Goal: Task Accomplishment & Management: Manage account settings

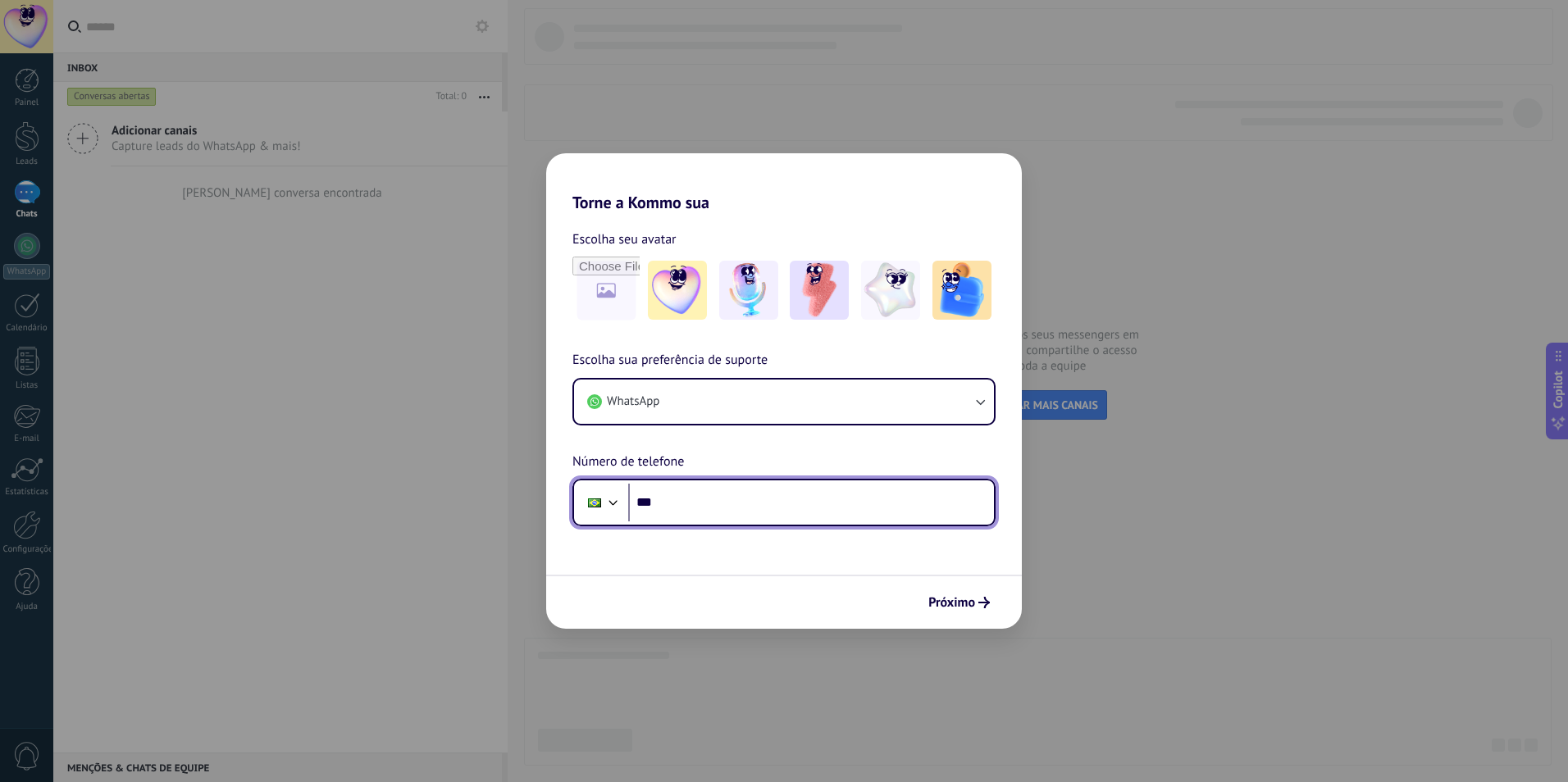
click at [830, 515] on input "***" at bounding box center [811, 503] width 366 height 38
type input "**********"
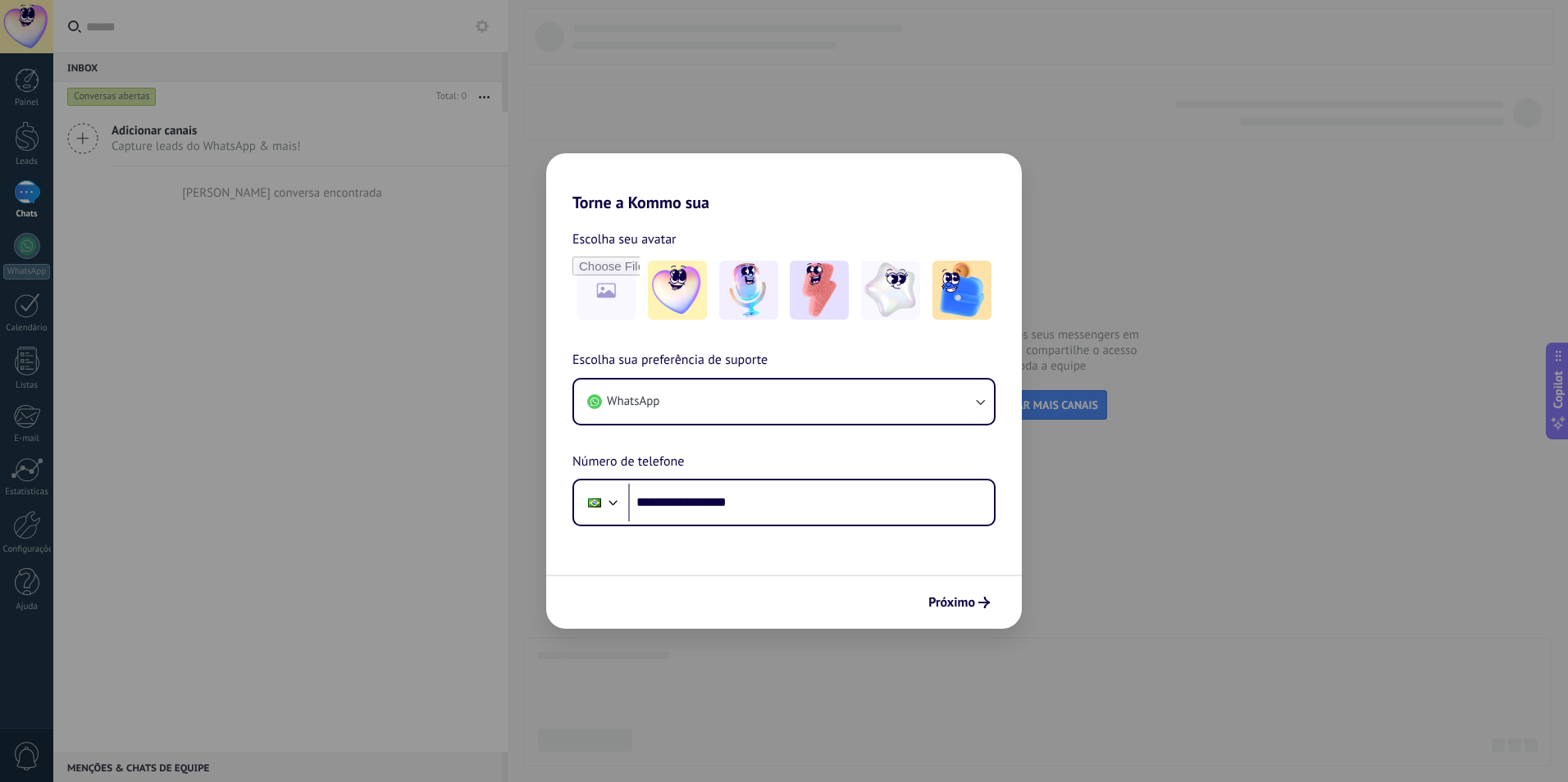
click at [926, 605] on button "Próximo" at bounding box center [959, 603] width 76 height 27
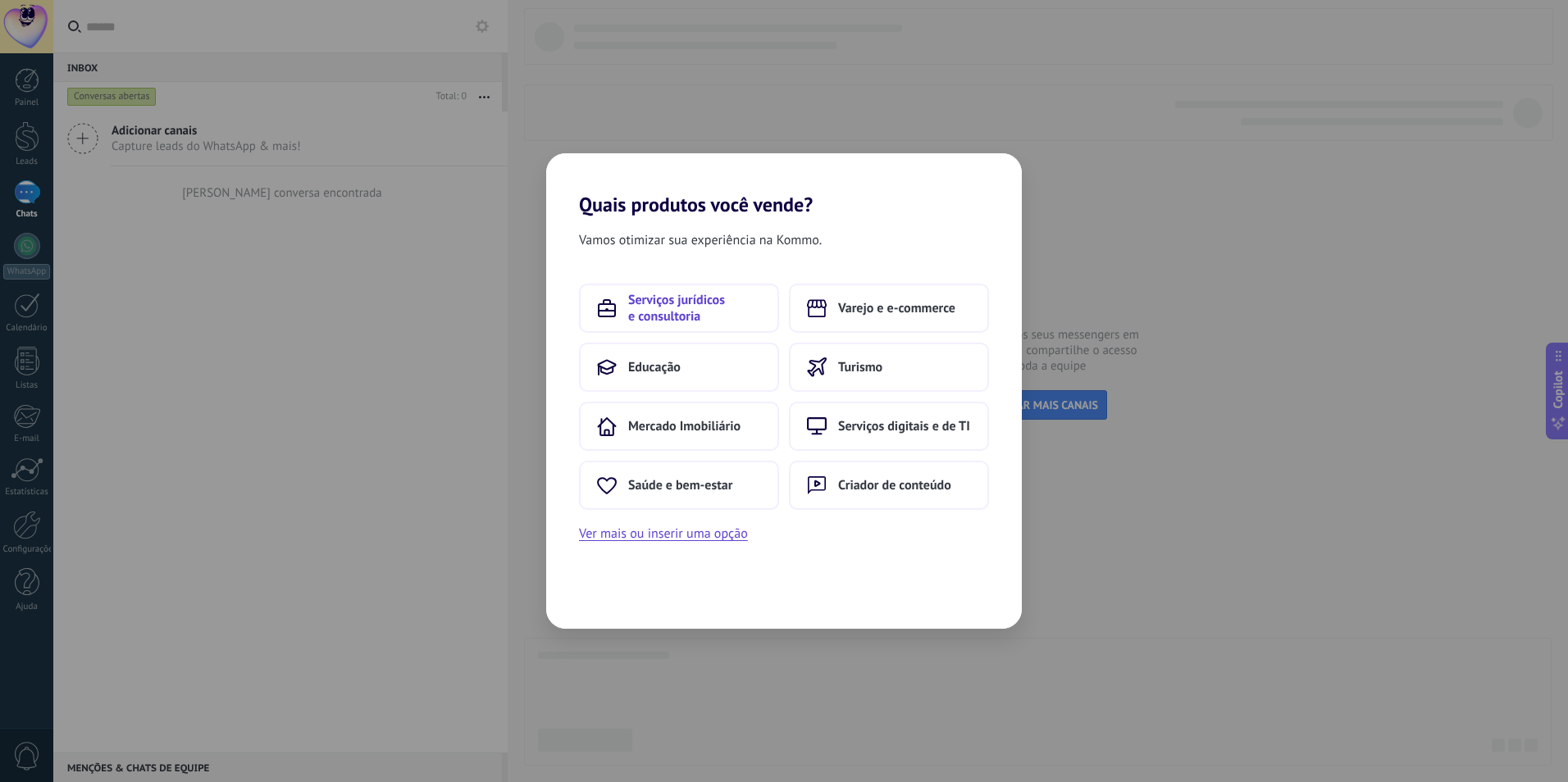
click at [748, 296] on span "Serviços jurídicos e consultoria" at bounding box center [694, 308] width 133 height 33
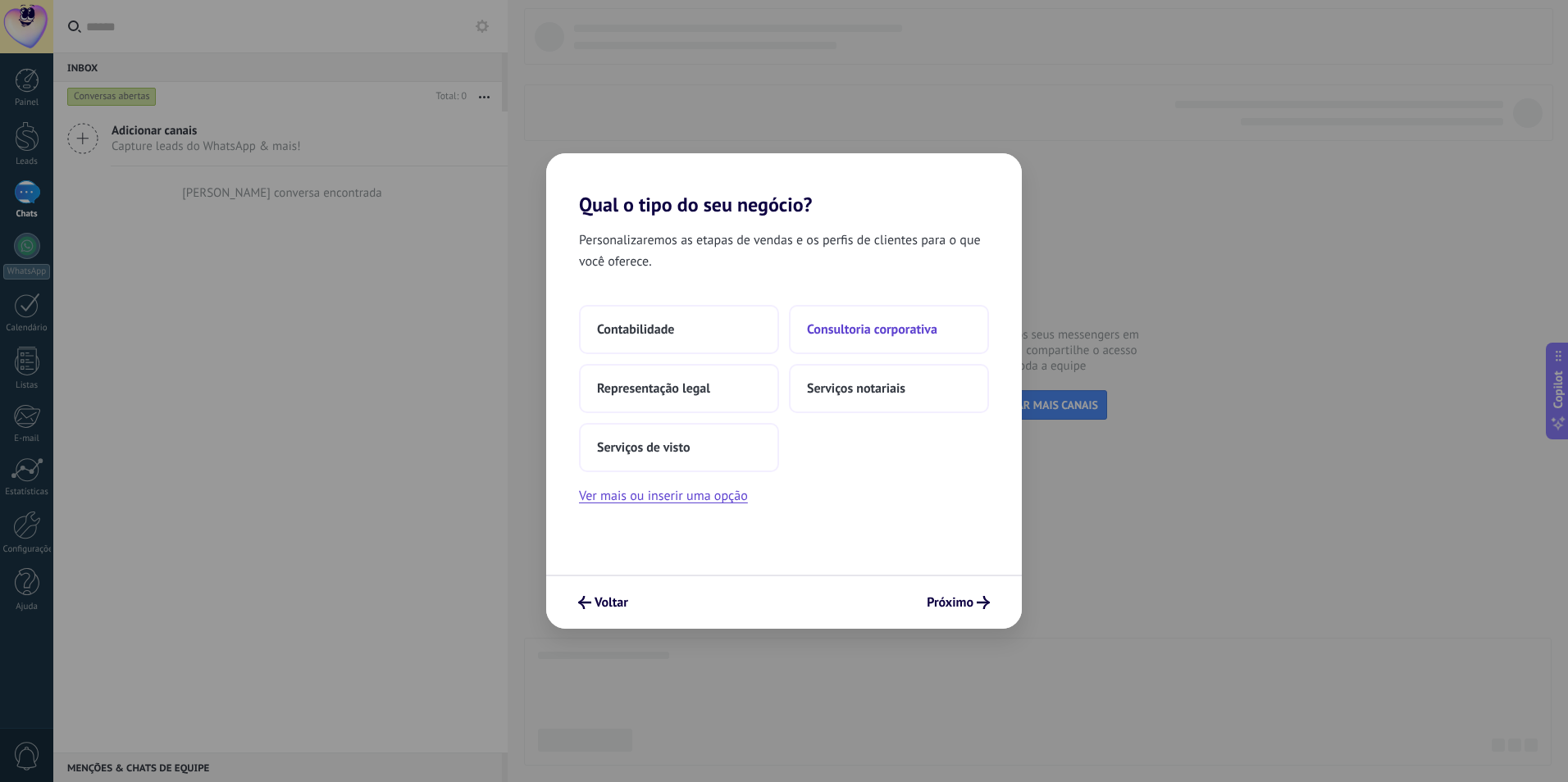
click at [905, 318] on button "Consultoria corporativa" at bounding box center [888, 329] width 200 height 49
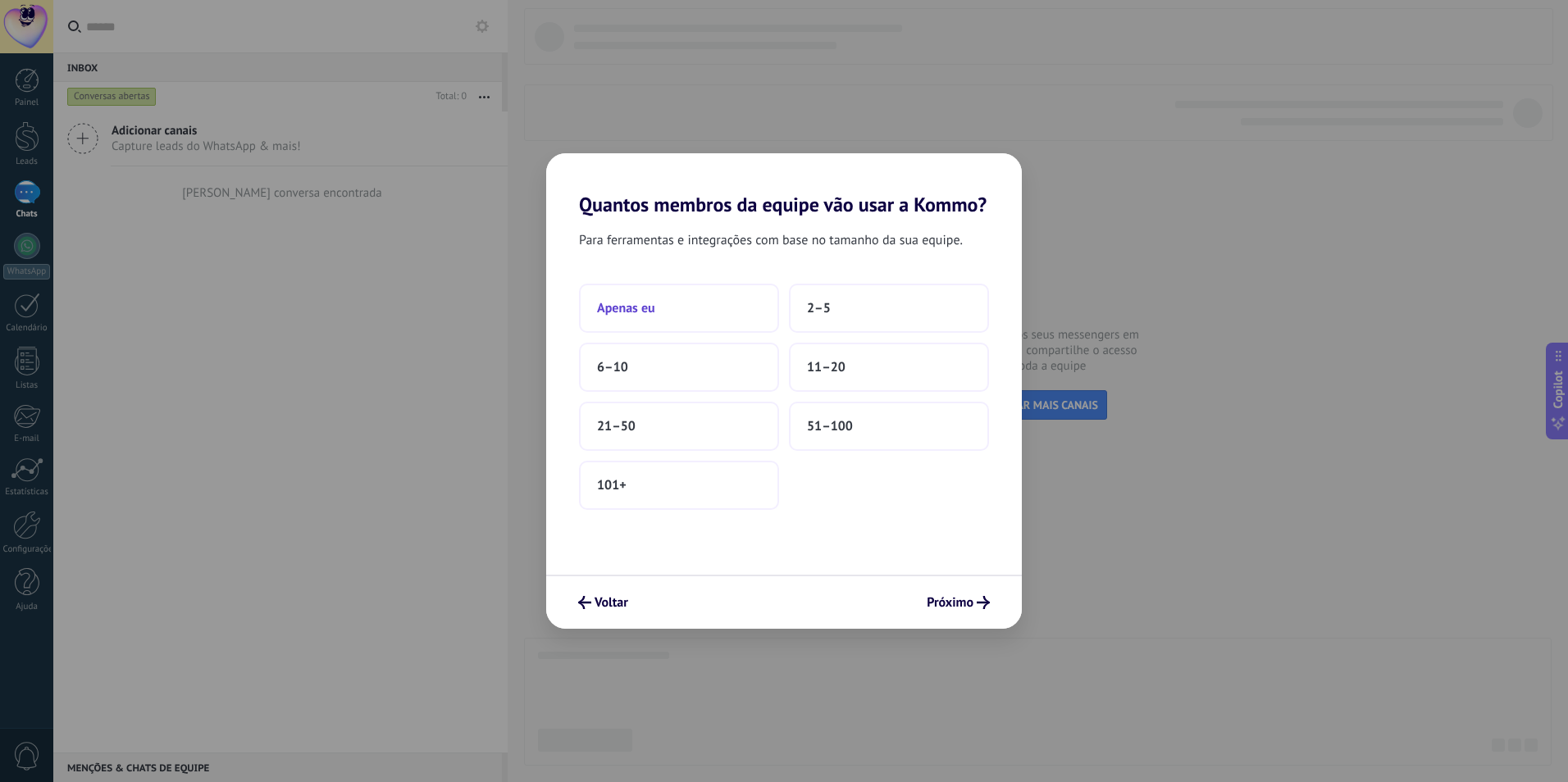
click at [646, 319] on button "Apenas eu" at bounding box center [678, 308] width 200 height 49
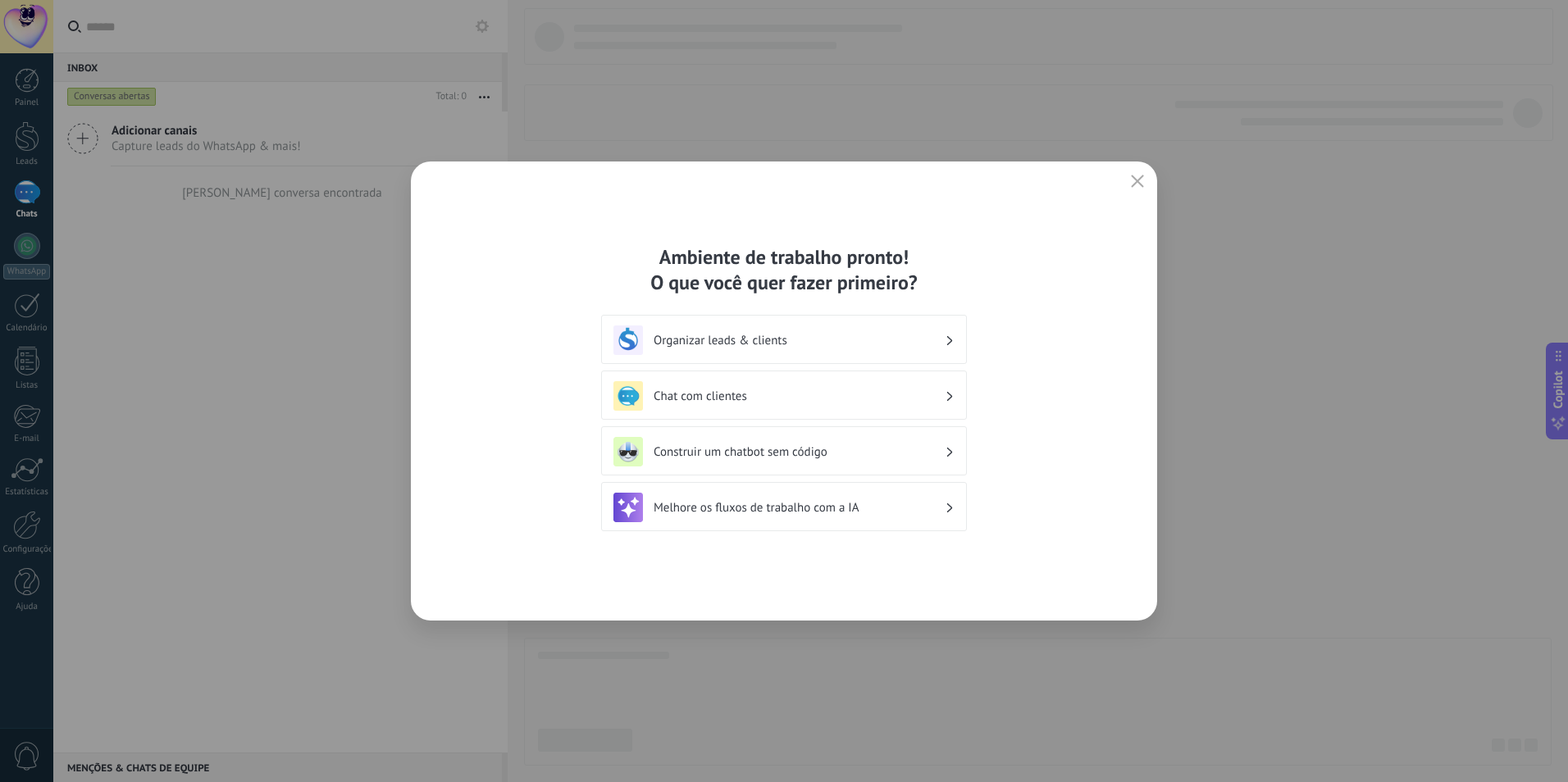
click at [871, 348] on h3 "Organizar leads & clients" at bounding box center [798, 341] width 291 height 15
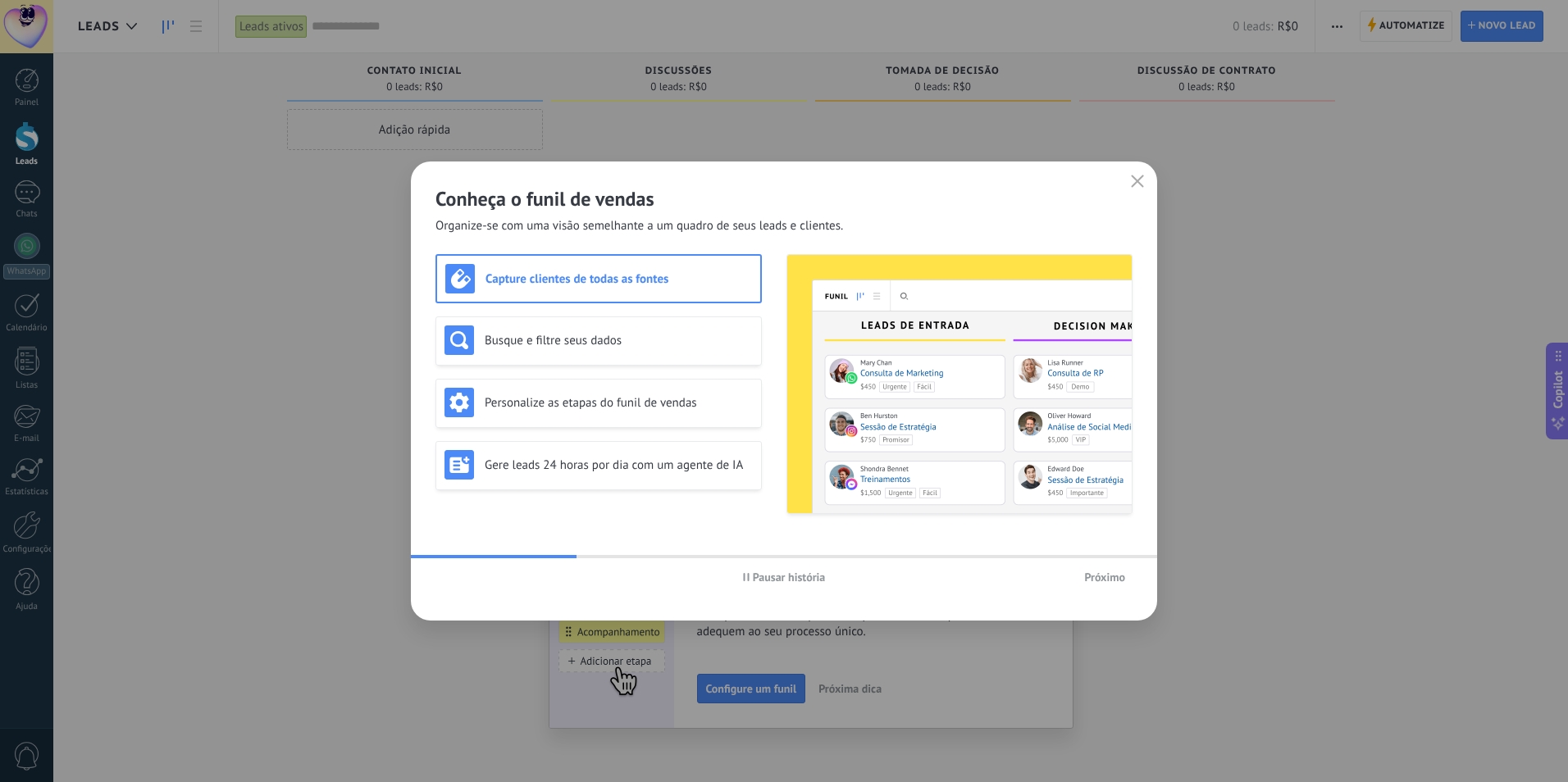
click at [795, 579] on span "Pausar história" at bounding box center [789, 577] width 73 height 11
click at [1128, 181] on button "button" at bounding box center [1137, 182] width 21 height 23
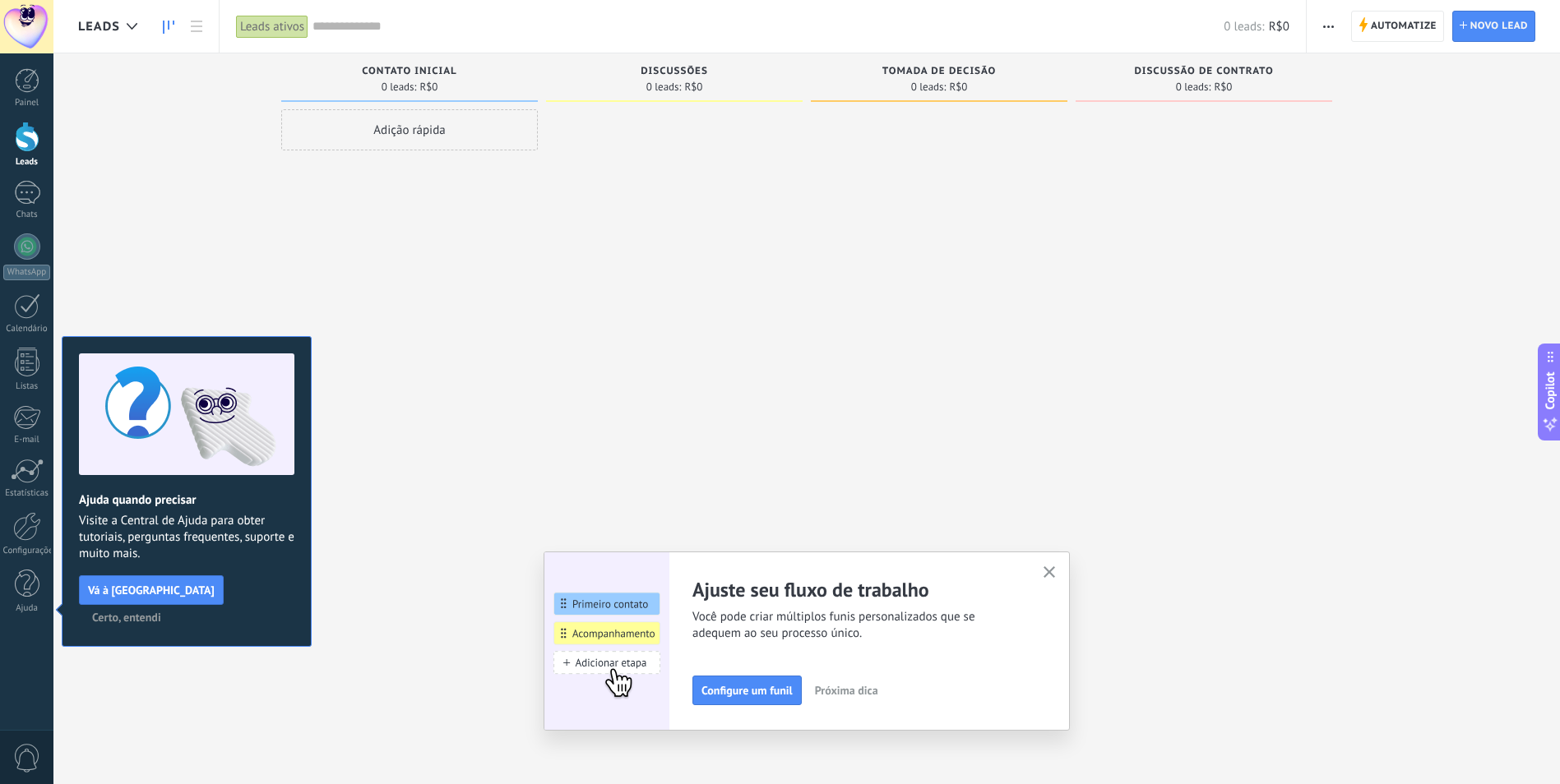
click at [161, 612] on span "Certo, entendi" at bounding box center [127, 617] width 69 height 11
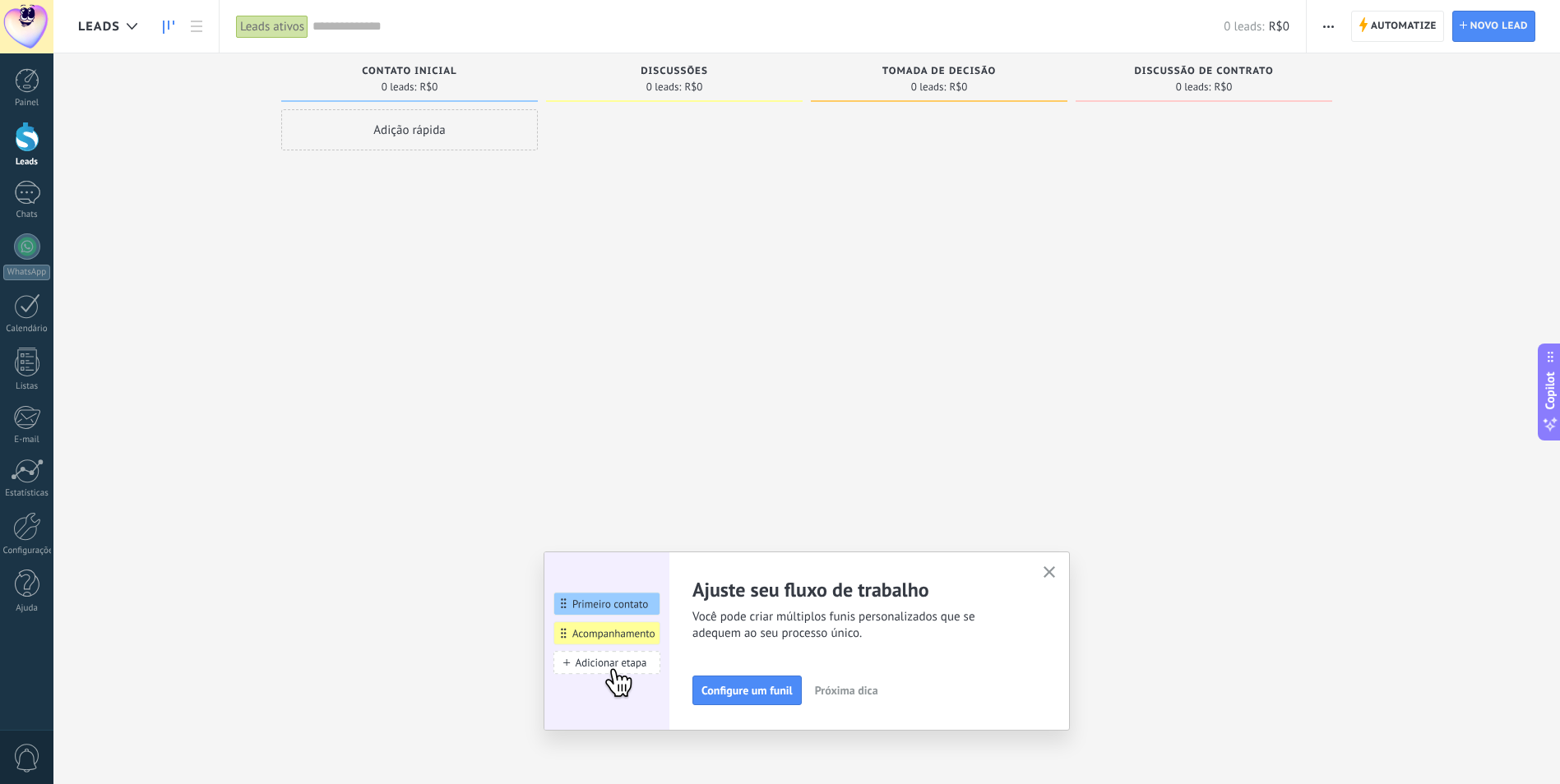
drag, startPoint x: 1059, startPoint y: 573, endPoint x: 992, endPoint y: 512, distance: 90.6
click at [1056, 570] on icon "button" at bounding box center [1049, 572] width 12 height 12
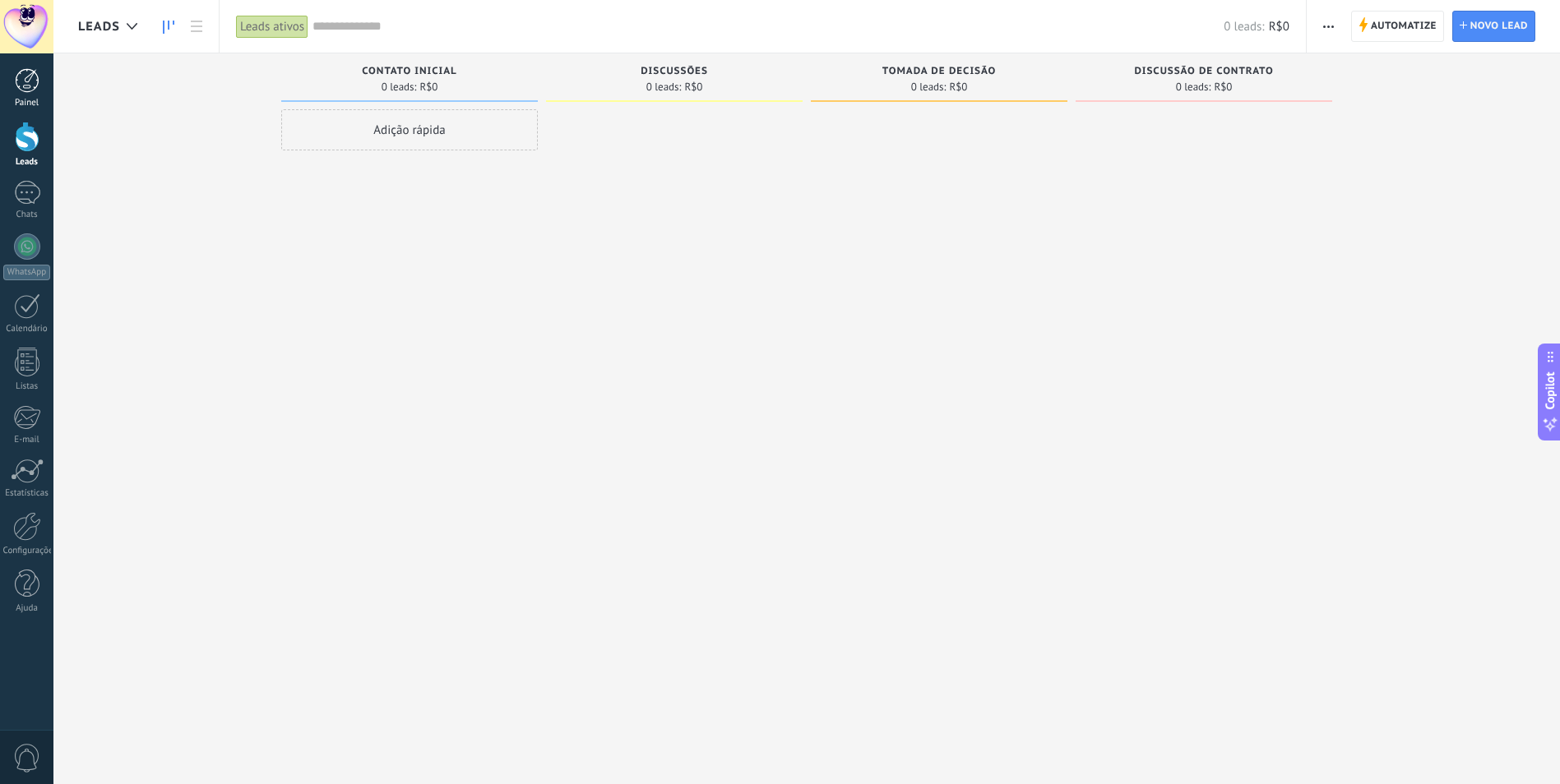
click at [17, 83] on div at bounding box center [27, 80] width 25 height 25
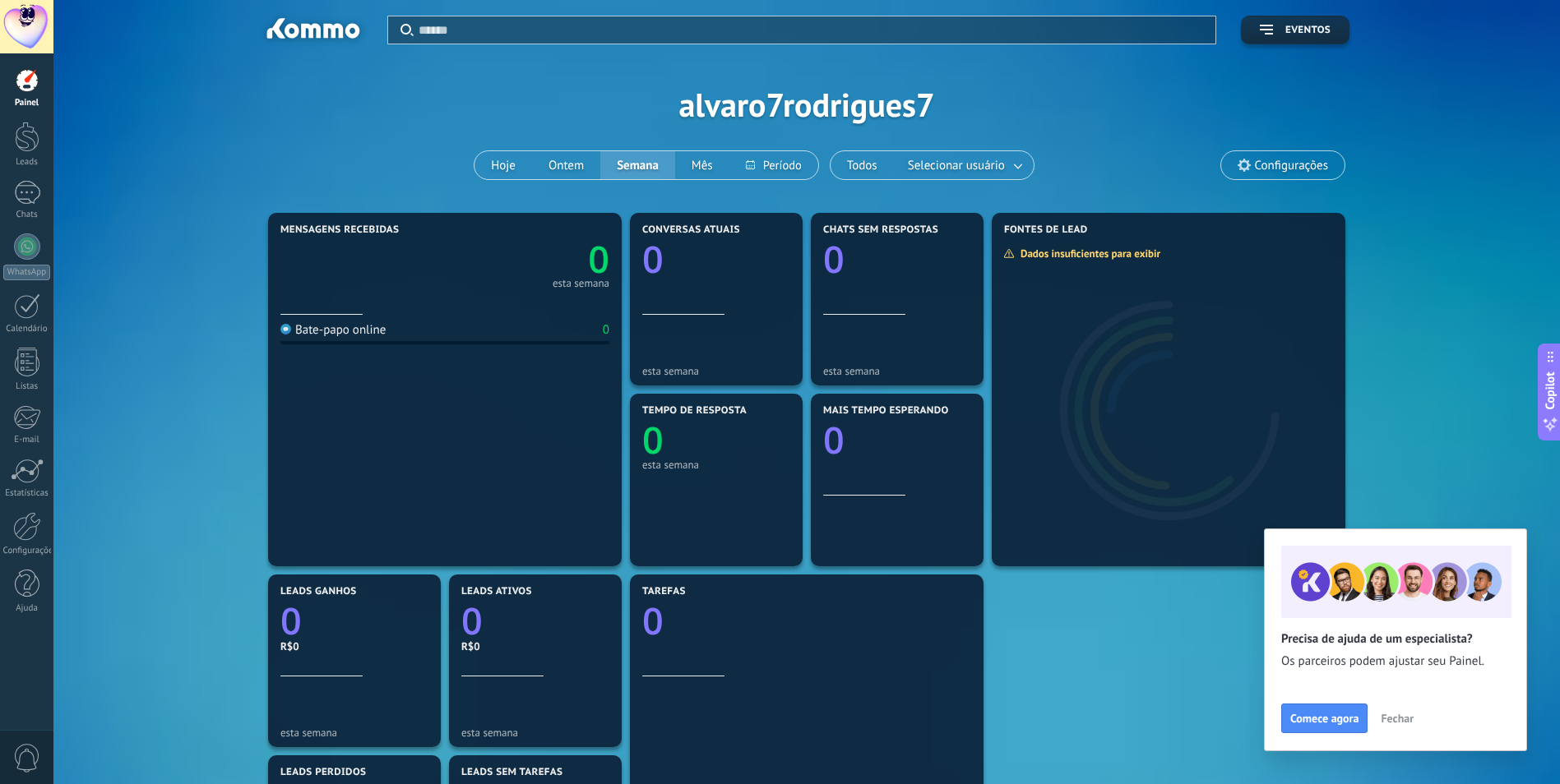
click at [1399, 711] on button "Fechar" at bounding box center [1396, 719] width 47 height 25
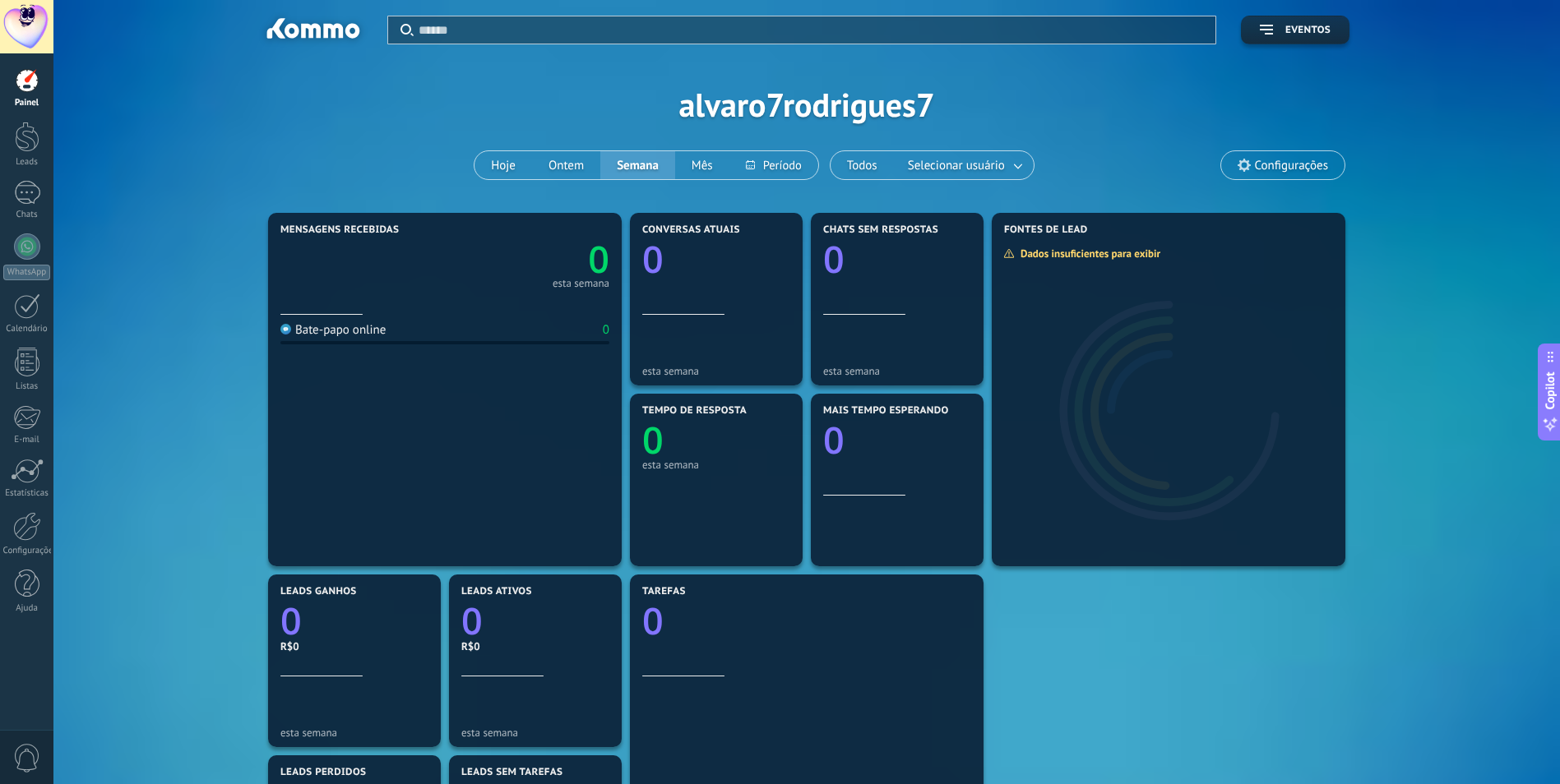
click at [1223, 691] on div "Mensagens recebidas 0 esta semana Bate-papo online 0 Conversas atuais 0 esta se…" at bounding box center [807, 661] width 1086 height 904
drag, startPoint x: 37, startPoint y: 307, endPoint x: 23, endPoint y: 325, distance: 22.8
click at [36, 308] on div at bounding box center [27, 306] width 27 height 26
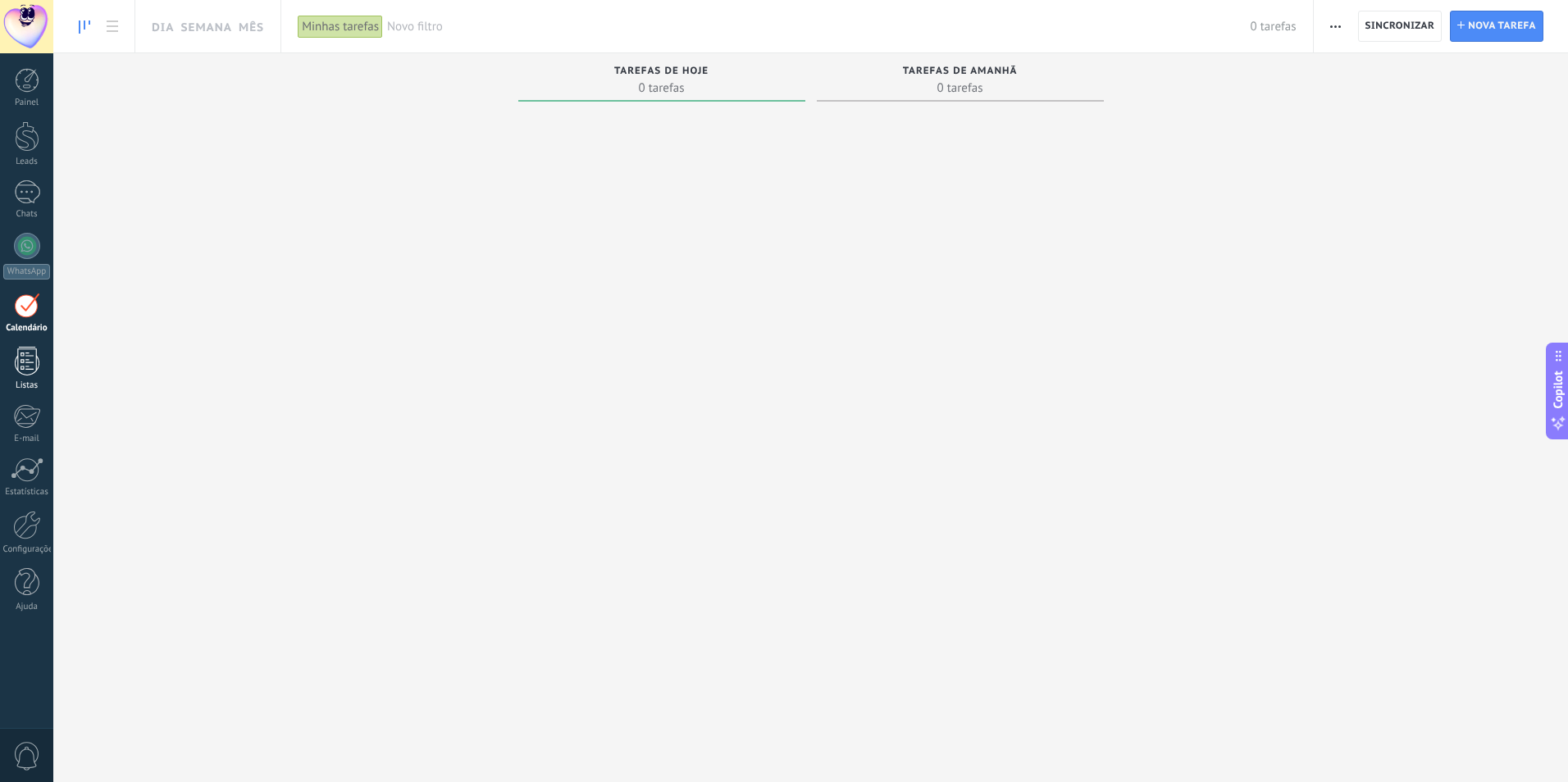
click at [27, 365] on div at bounding box center [27, 361] width 25 height 28
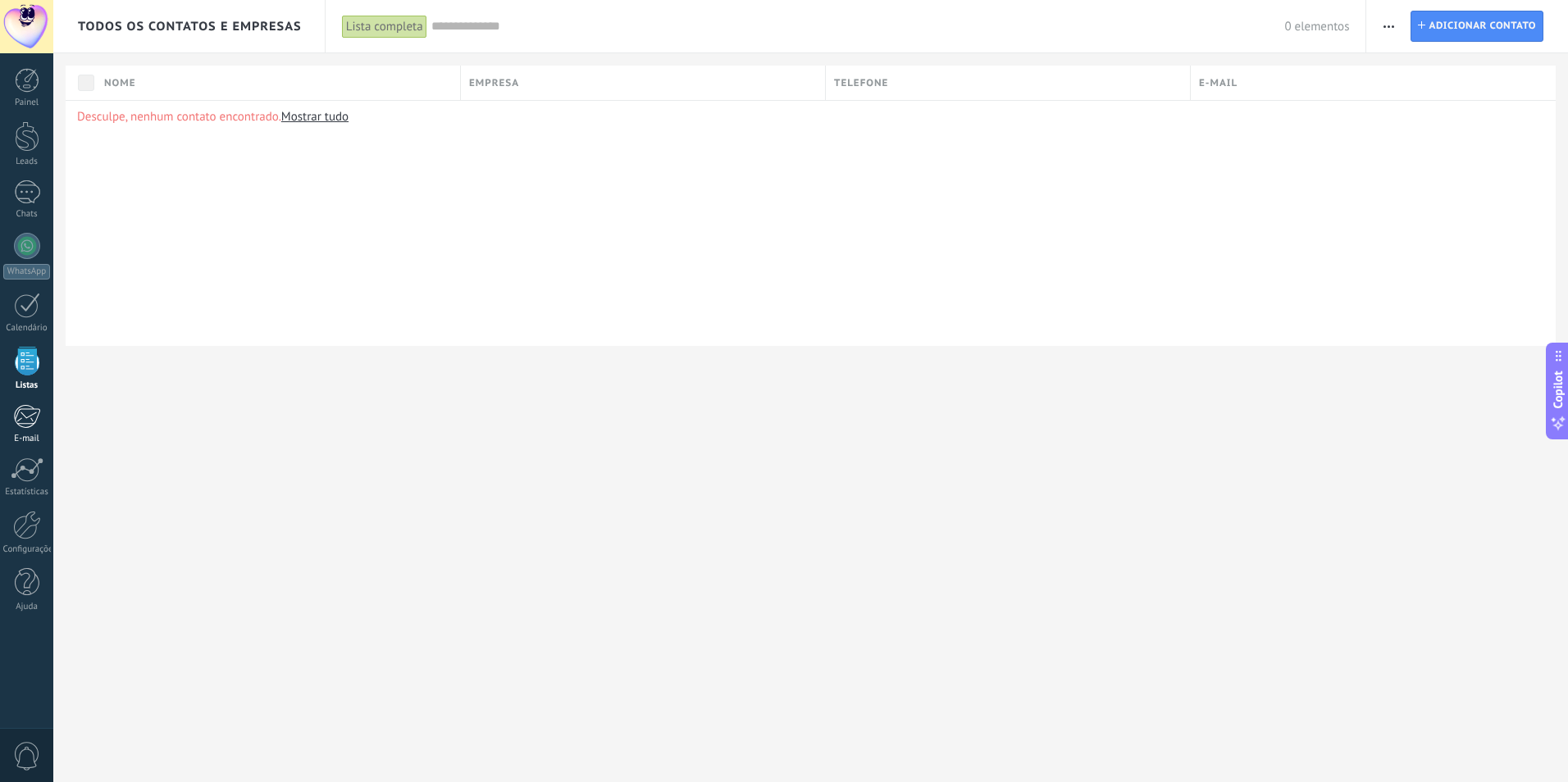
click at [22, 403] on div "Painel Leads Chats WhatsApp Clientes" at bounding box center [27, 348] width 53 height 561
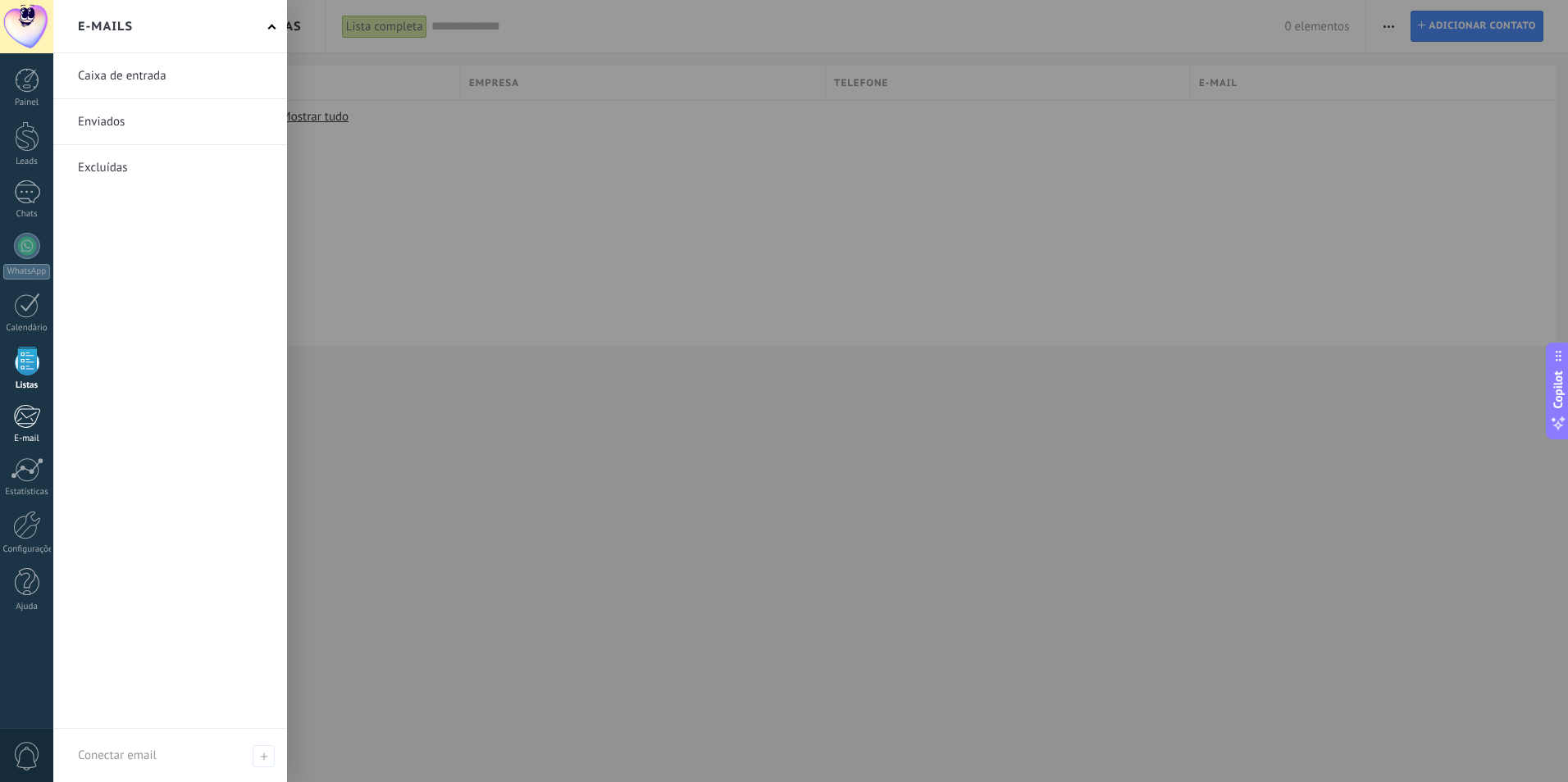
click at [33, 415] on div at bounding box center [27, 416] width 27 height 25
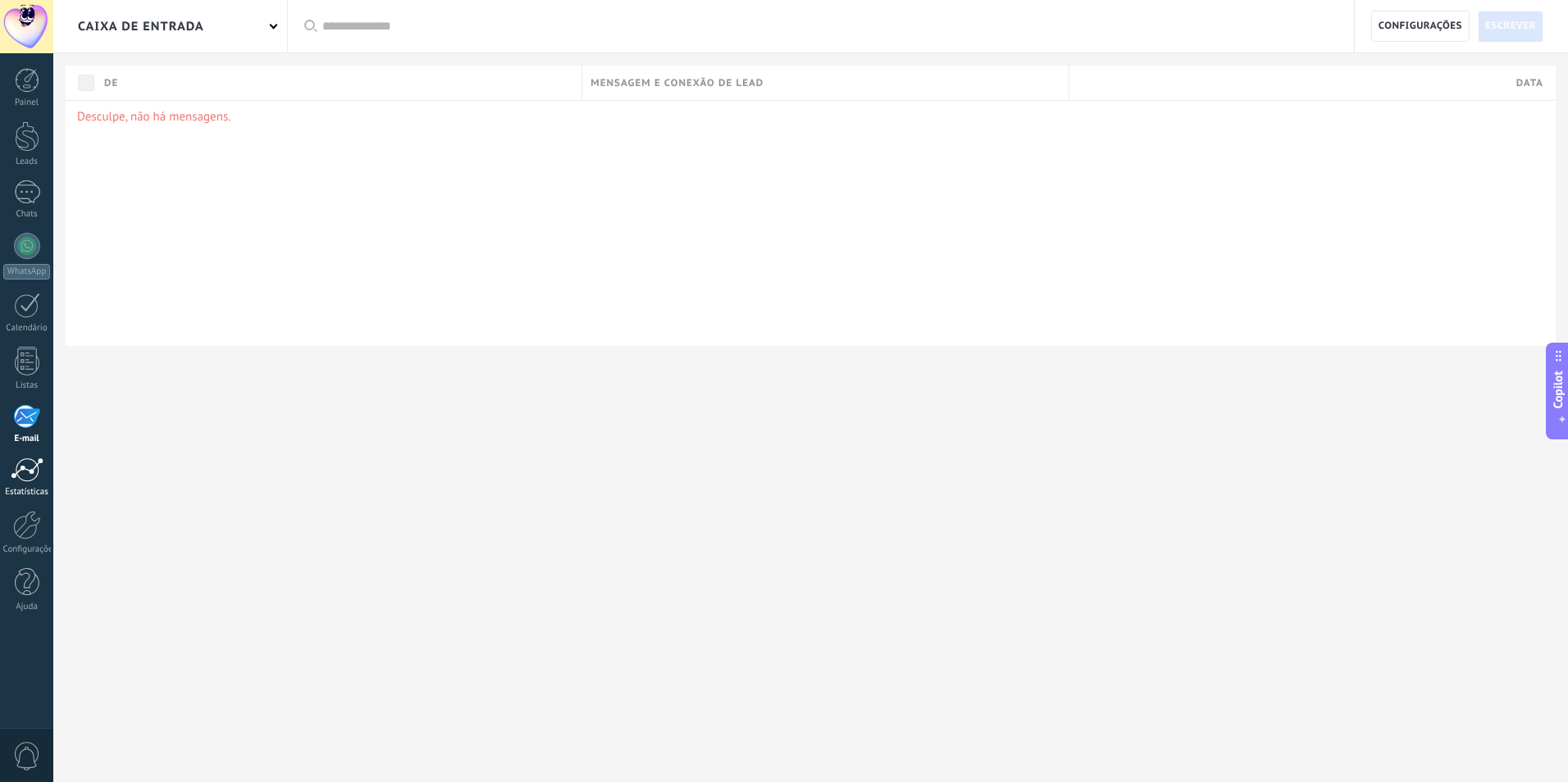
click at [27, 488] on div "Estatísticas" at bounding box center [27, 492] width 47 height 10
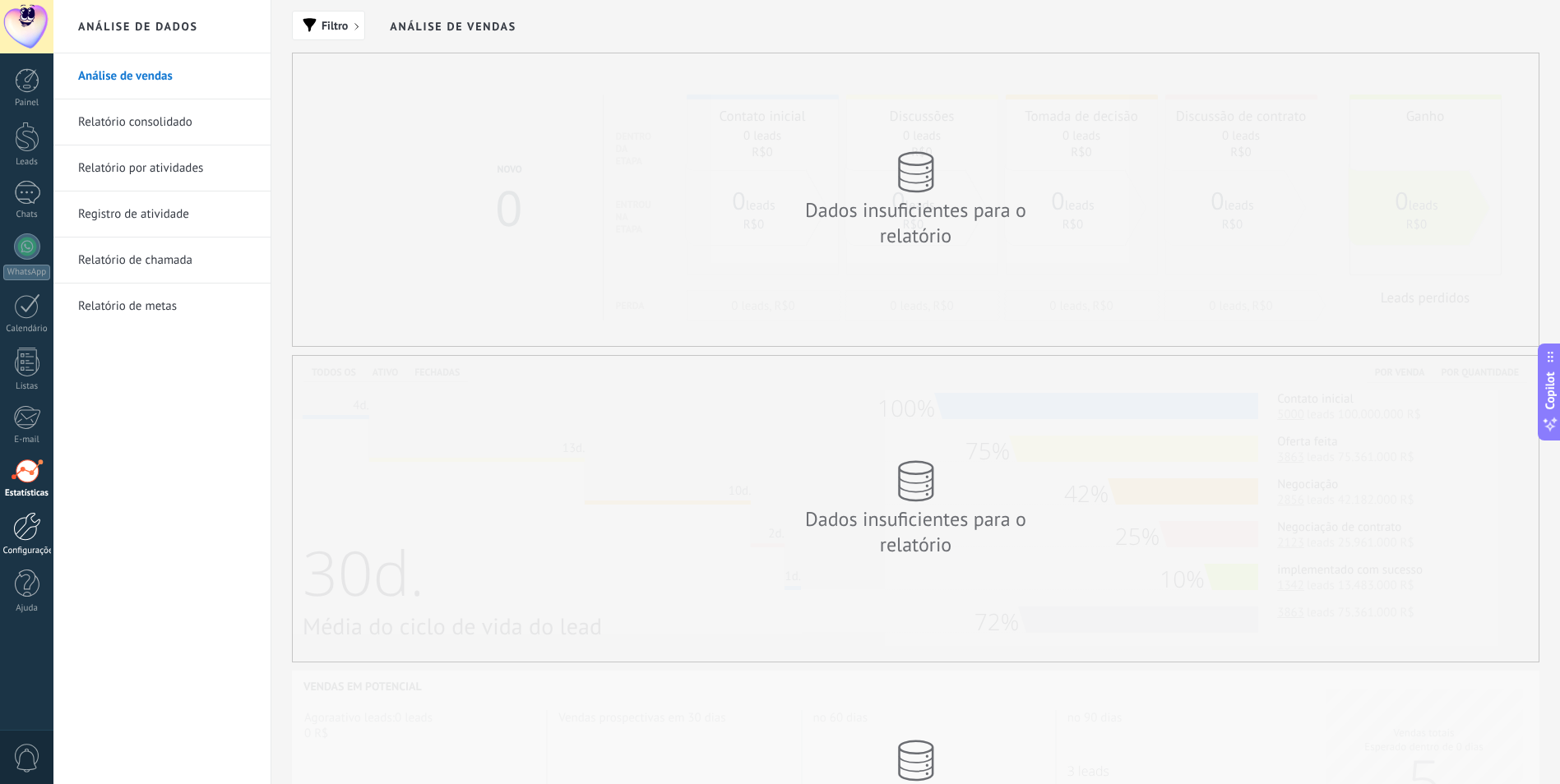
click at [29, 523] on div at bounding box center [27, 526] width 28 height 28
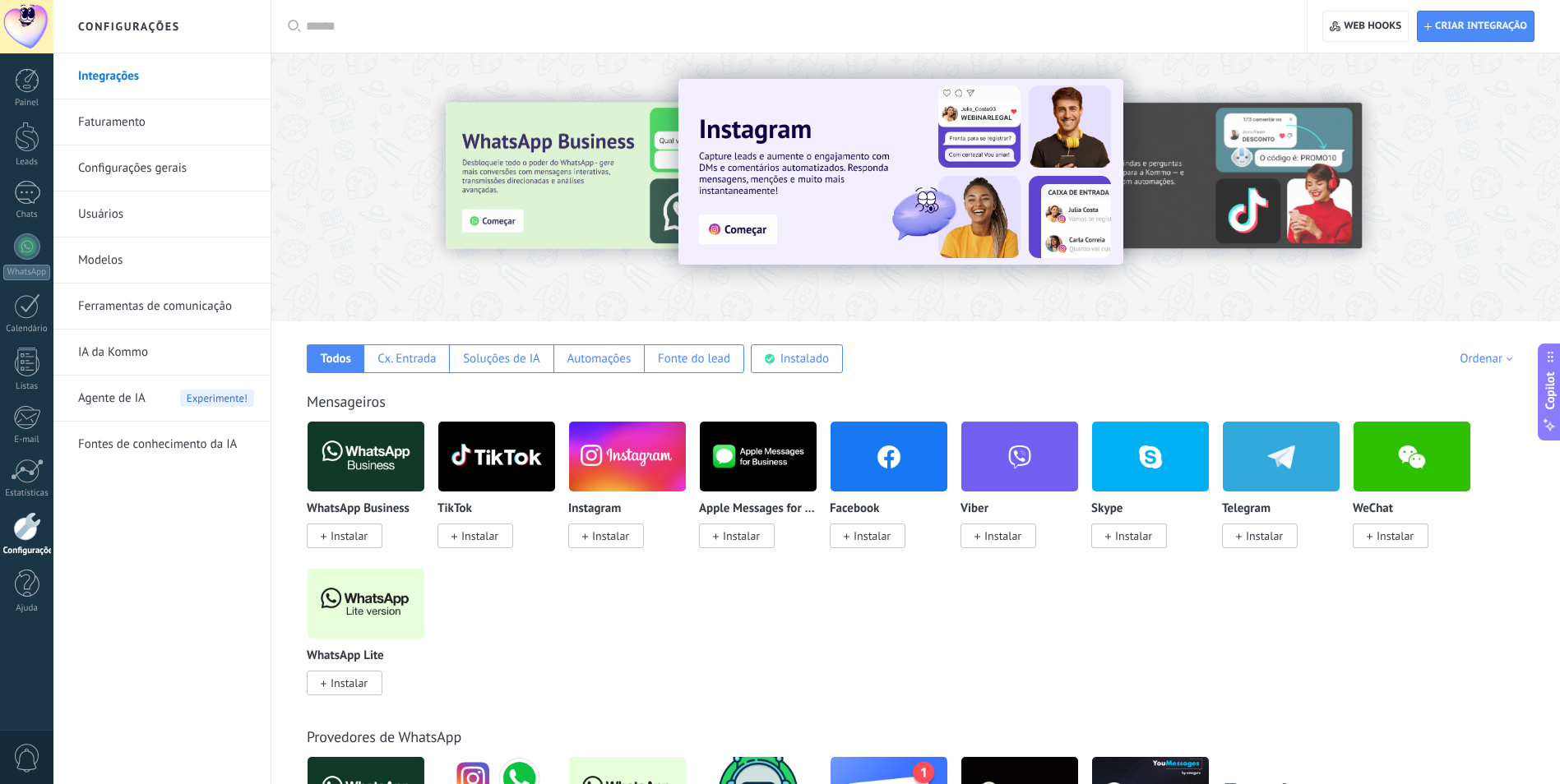
drag, startPoint x: 1464, startPoint y: 113, endPoint x: 1424, endPoint y: 102, distance: 41.5
click at [1465, 112] on div at bounding box center [915, 182] width 1289 height 236
click at [1191, 323] on div "Todos Cx. Entrada Soluções de IA Automações Fonte do lead Instalado Minhas insc…" at bounding box center [915, 348] width 1256 height 52
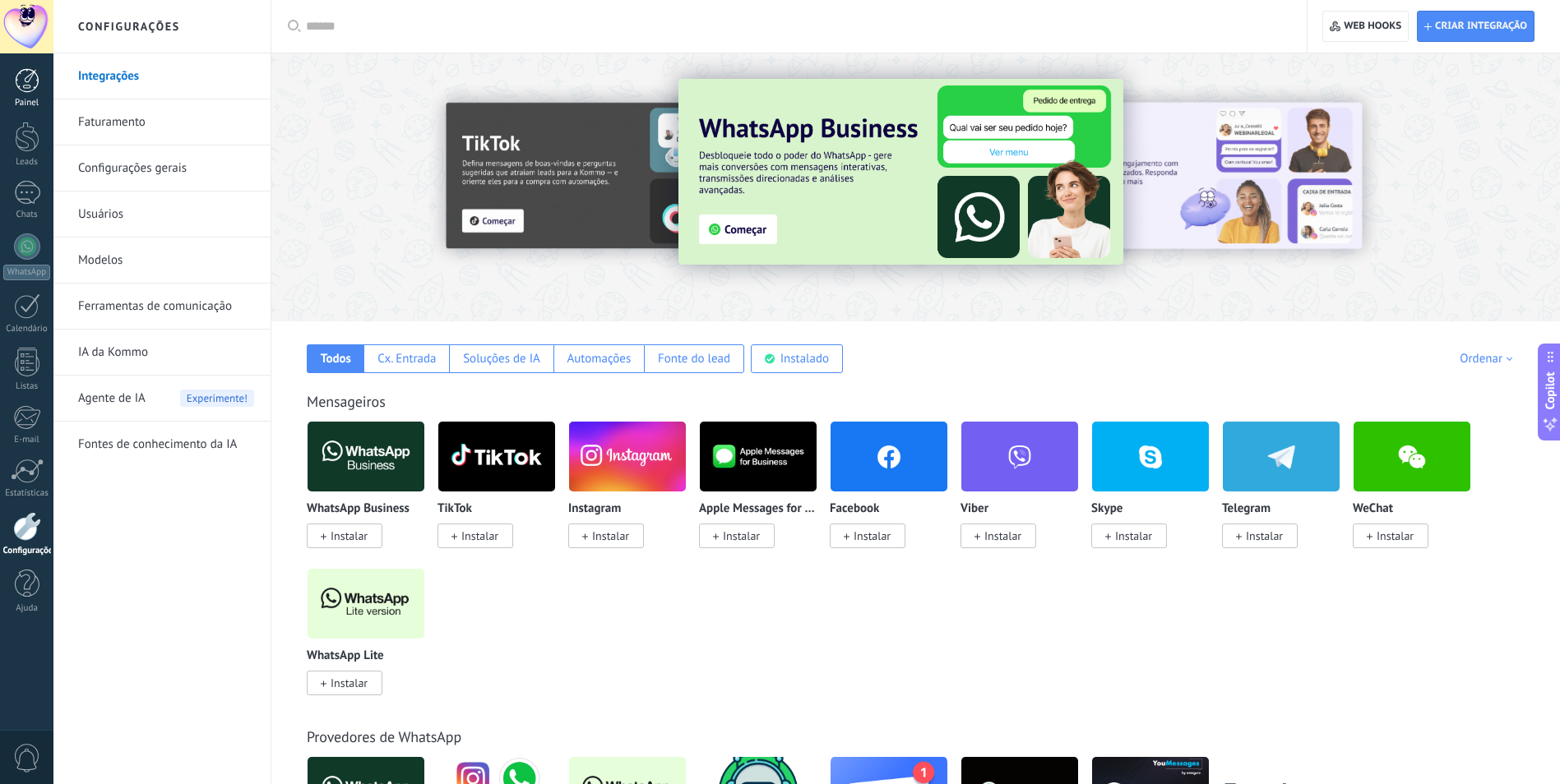
click at [21, 99] on div "Painel" at bounding box center [27, 103] width 47 height 10
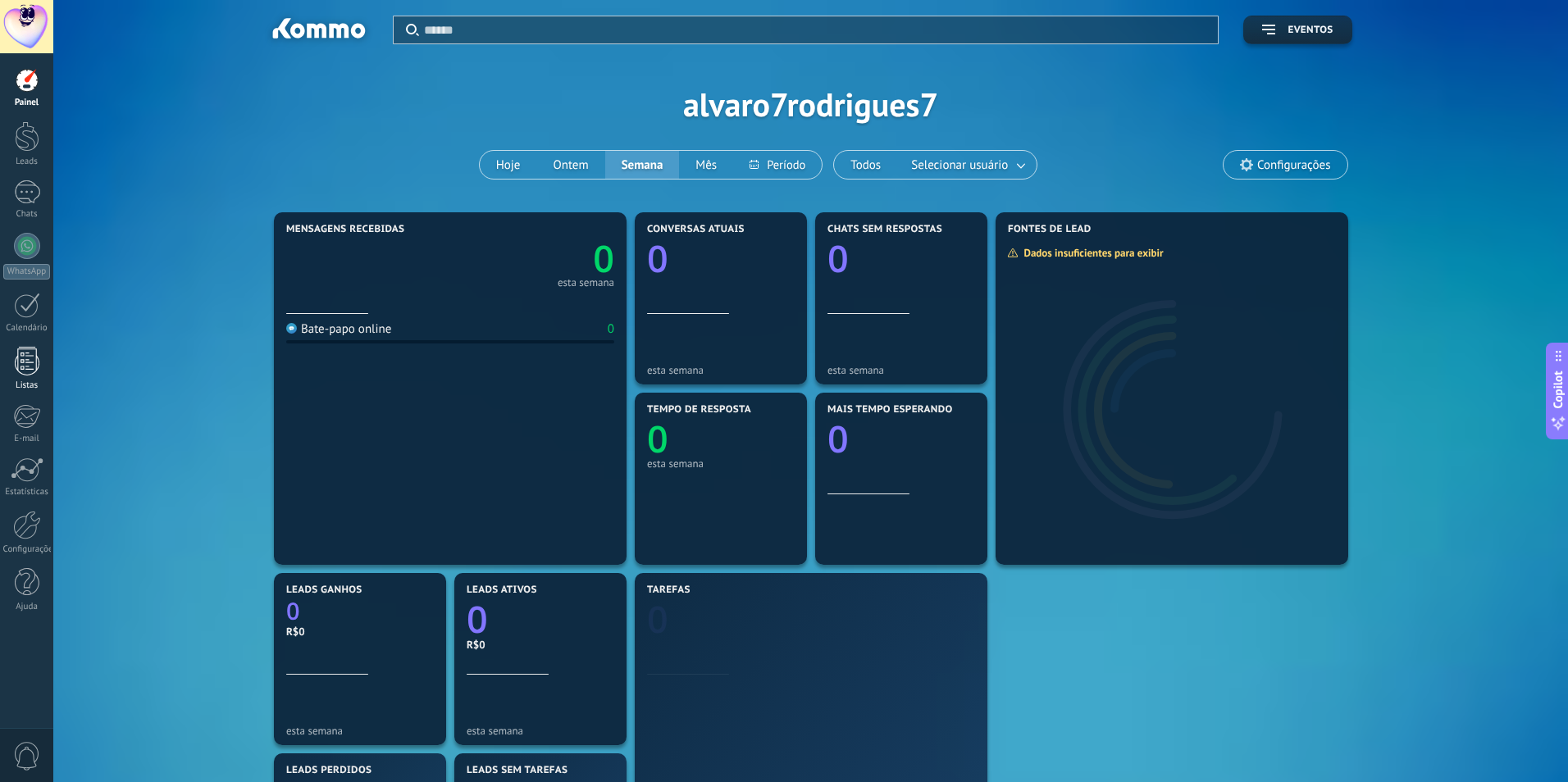
click at [22, 389] on div "Listas" at bounding box center [27, 385] width 47 height 10
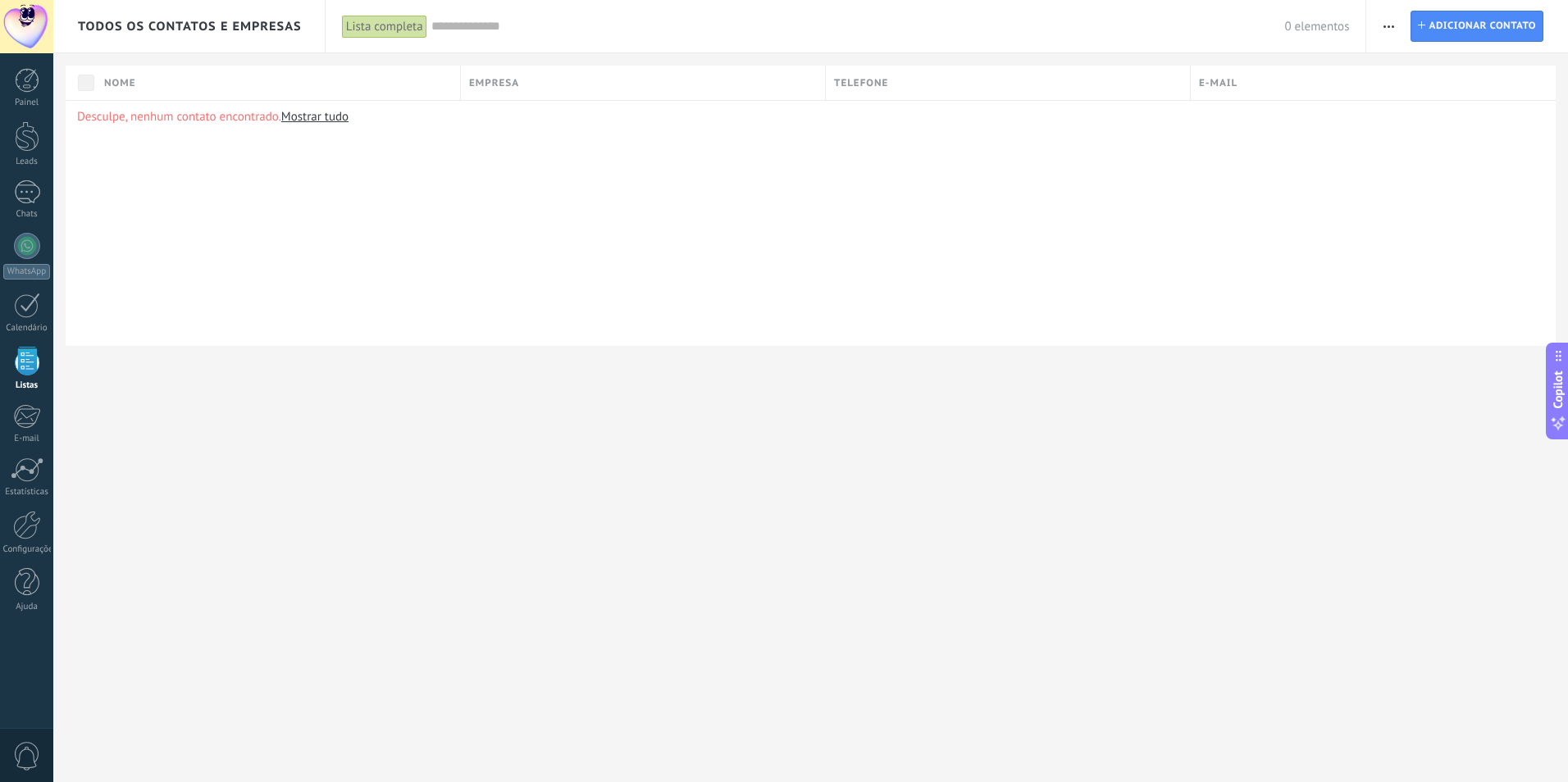
drag, startPoint x: 15, startPoint y: 83, endPoint x: 7, endPoint y: 114, distance: 32.0
click at [15, 83] on div at bounding box center [27, 80] width 25 height 25
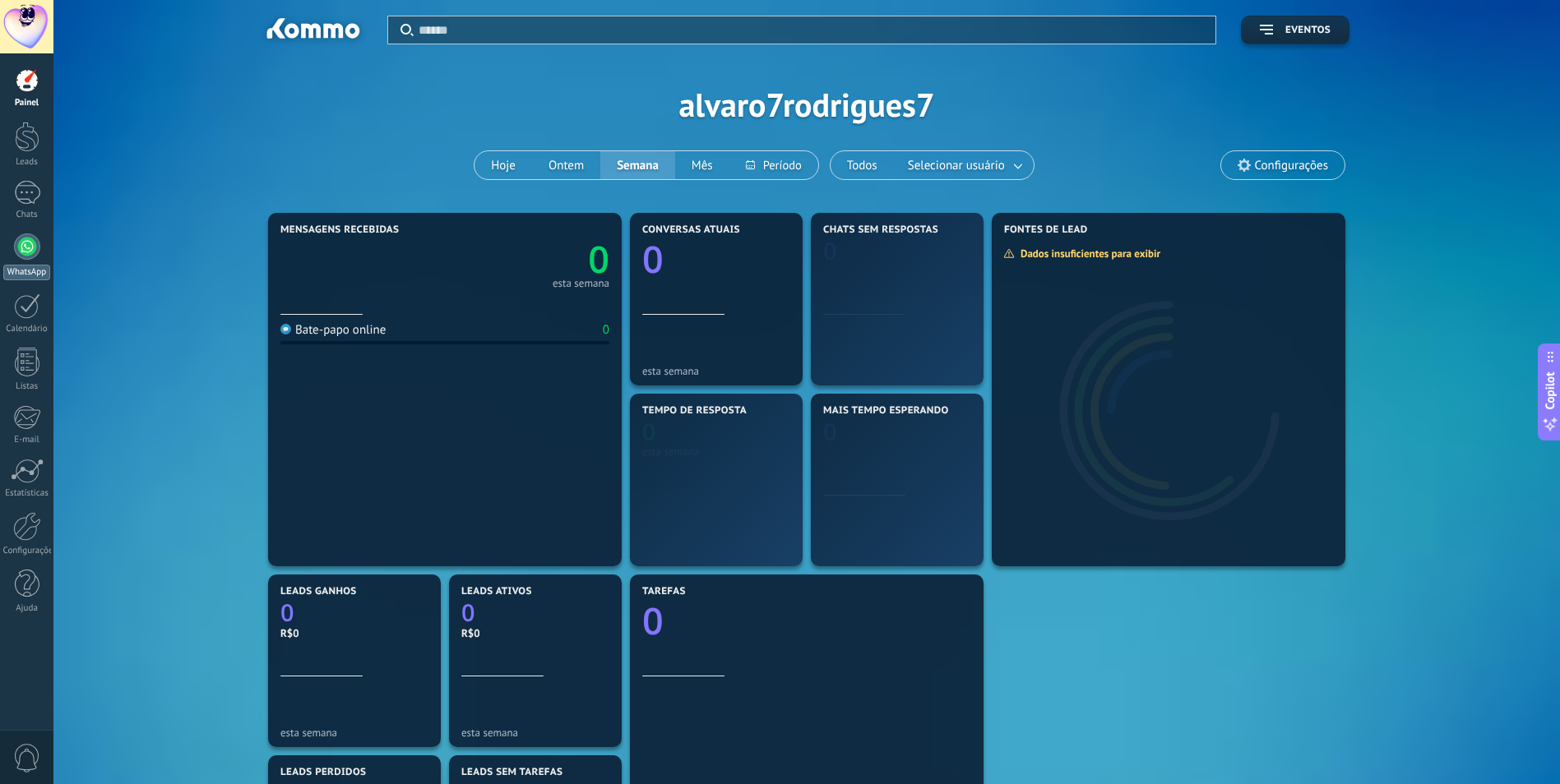
click at [24, 241] on div at bounding box center [27, 246] width 27 height 27
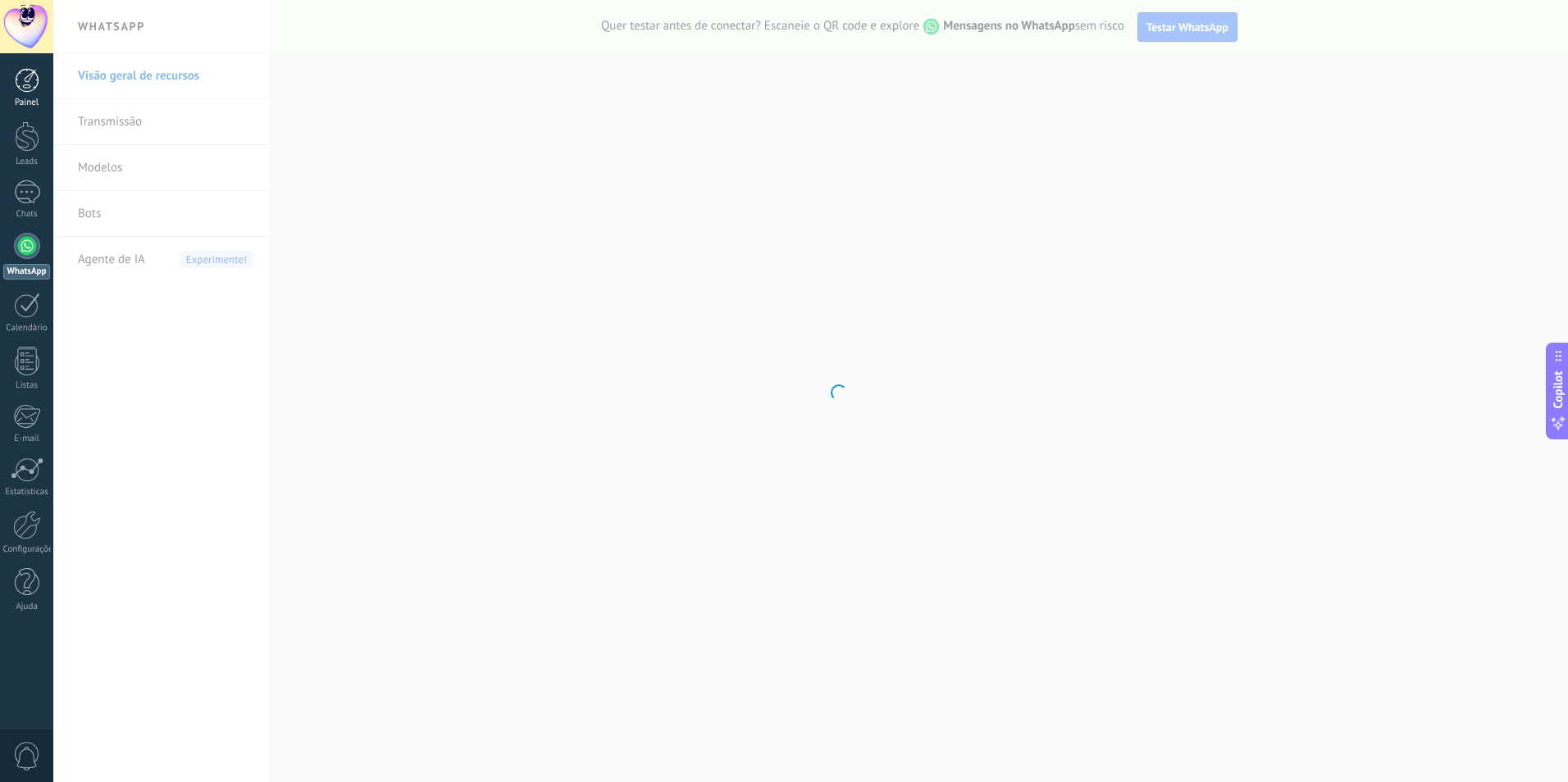
click at [30, 76] on div at bounding box center [27, 80] width 25 height 25
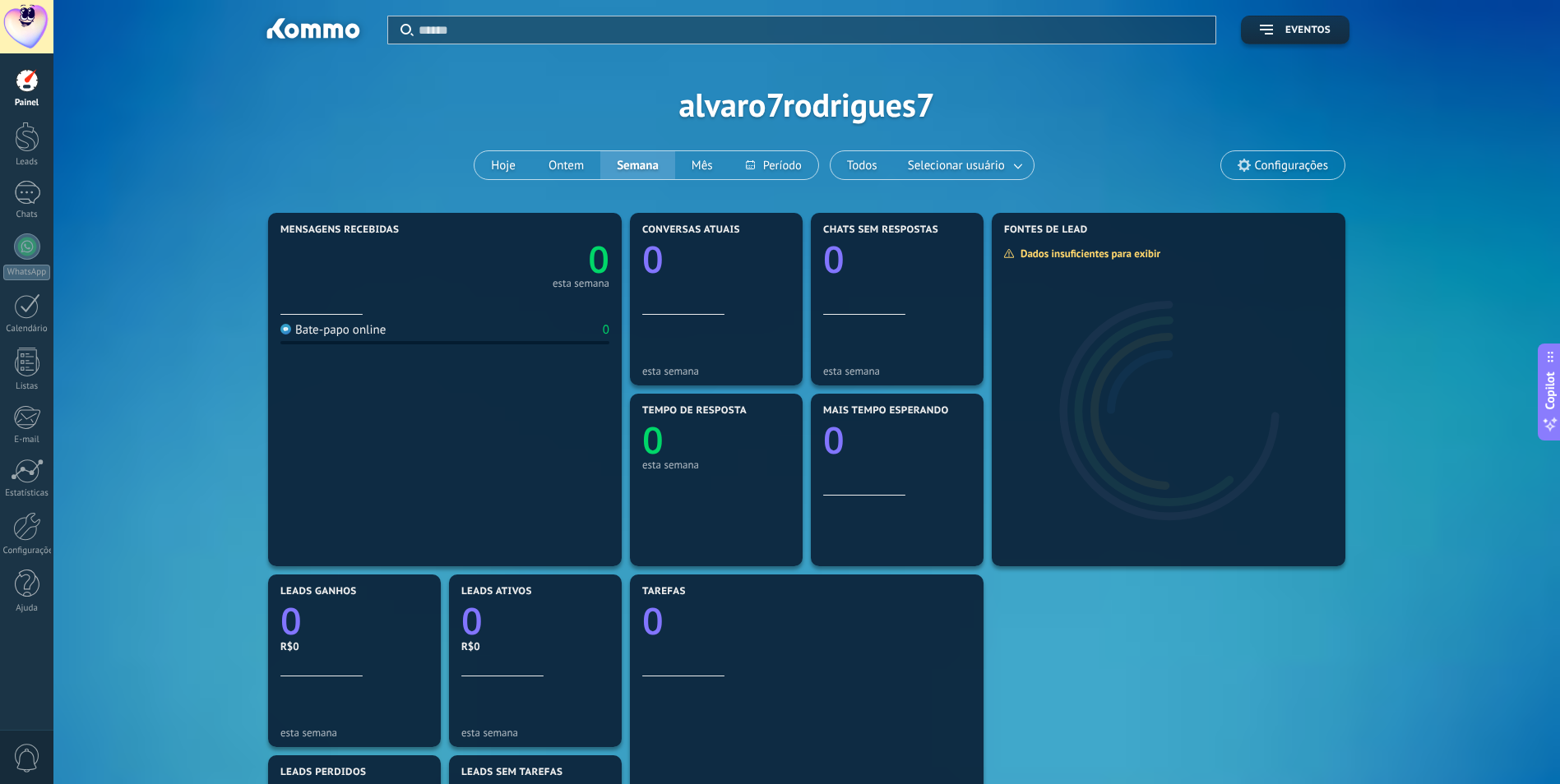
click at [1451, 176] on div "Aplicar Eventos alvaro7rodrigues7 Hoje Ontem Semana Mês Todos Selecionar usuári…" at bounding box center [807, 104] width 1458 height 209
click at [1458, 378] on div "Mensagens recebidas 0 esta semana Bate-papo online 0 Conversas atuais 0 esta se…" at bounding box center [807, 661] width 1458 height 904
drag, startPoint x: 1501, startPoint y: 382, endPoint x: 1406, endPoint y: 197, distance: 208.0
click at [1396, 218] on div "Mensagens recebidas 0 esta semana Bate-papo online 0 Conversas atuais 0 esta se…" at bounding box center [807, 661] width 1458 height 904
click at [505, 166] on button "Hoje" at bounding box center [503, 165] width 58 height 28
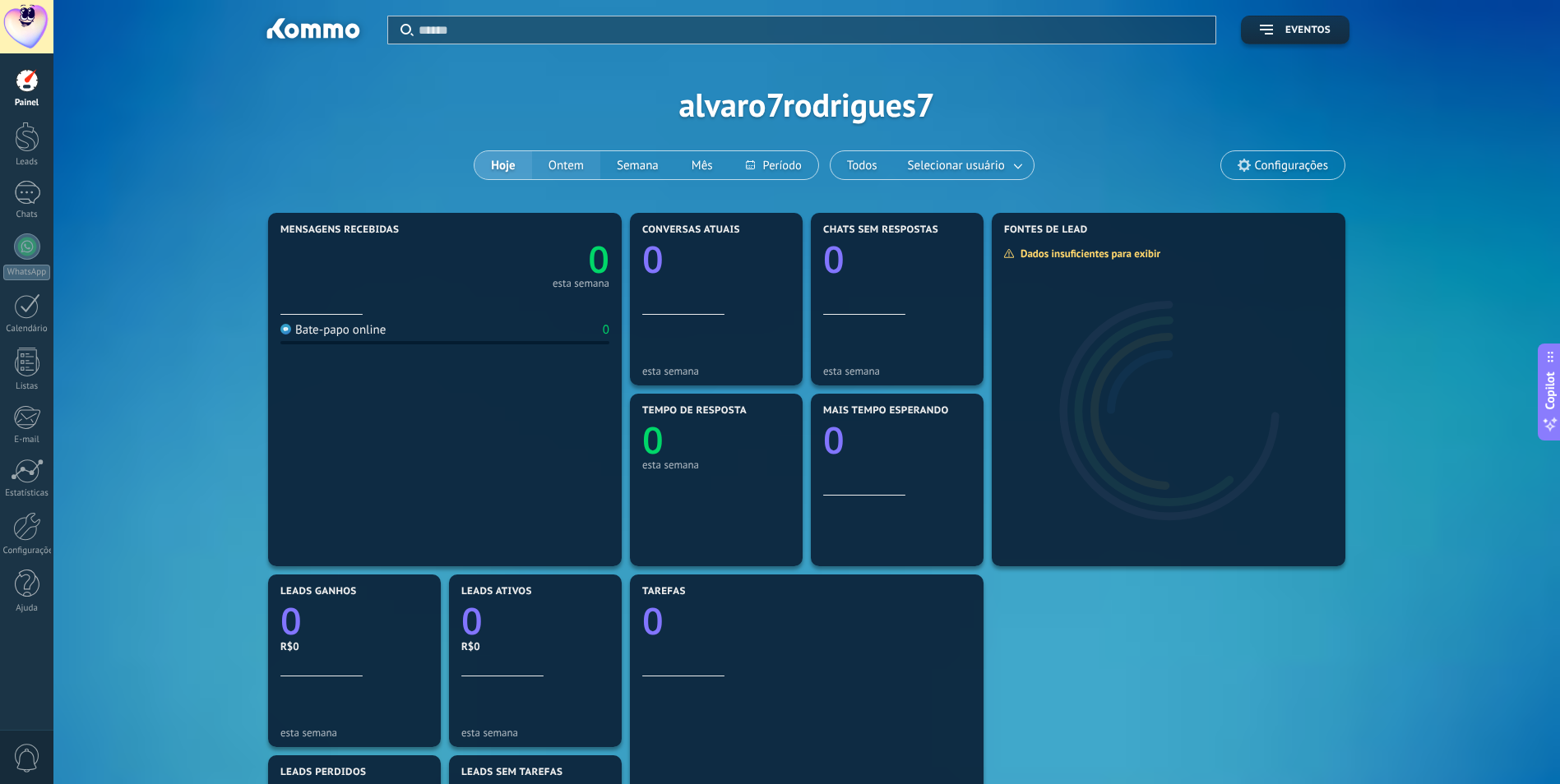
drag, startPoint x: 571, startPoint y: 156, endPoint x: 599, endPoint y: 157, distance: 28.0
click at [572, 156] on button "Ontem" at bounding box center [566, 165] width 68 height 28
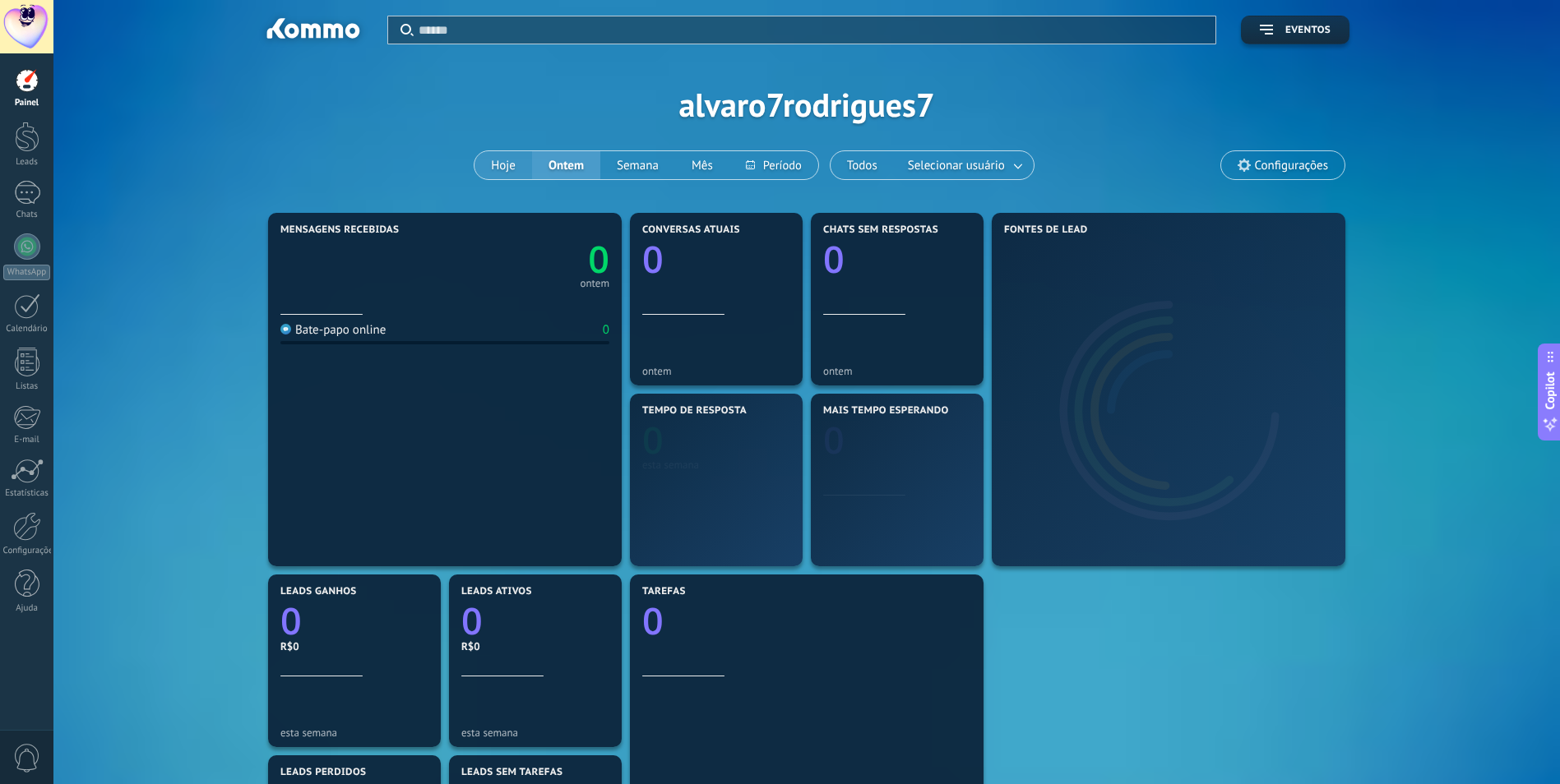
click at [524, 168] on button "Hoje" at bounding box center [503, 165] width 58 height 28
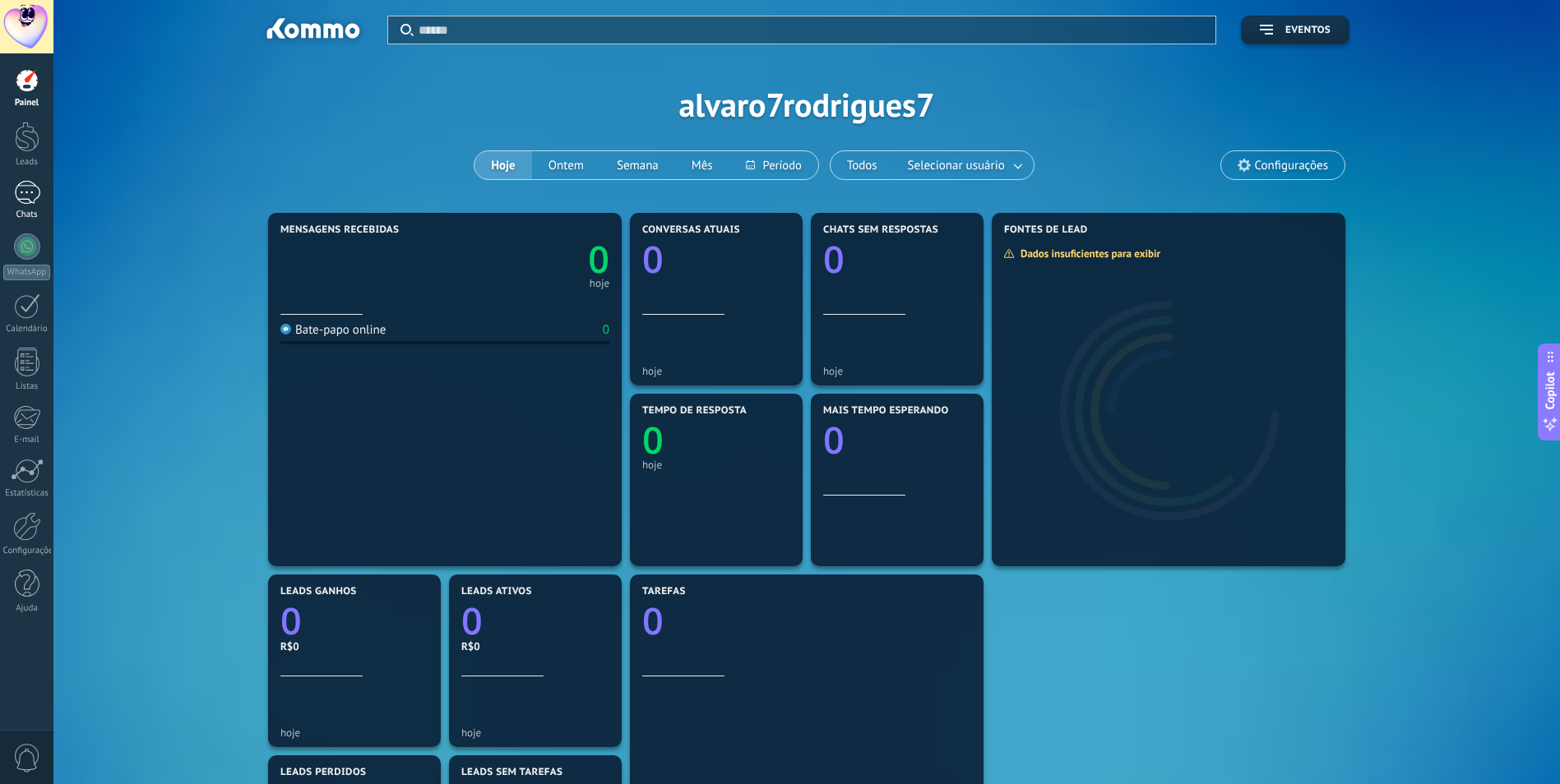
click at [34, 185] on div at bounding box center [27, 193] width 27 height 24
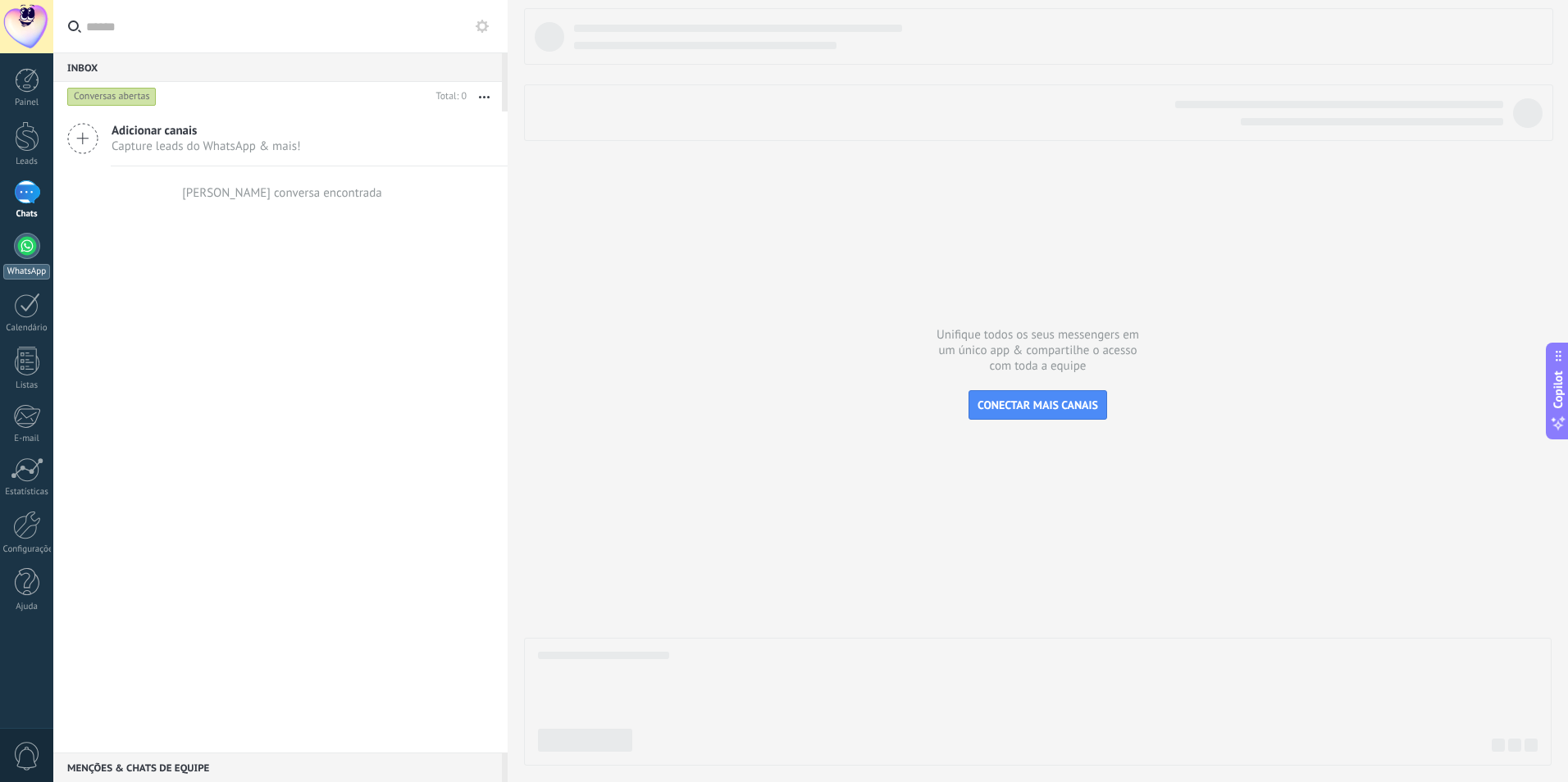
click at [18, 250] on div at bounding box center [27, 246] width 27 height 27
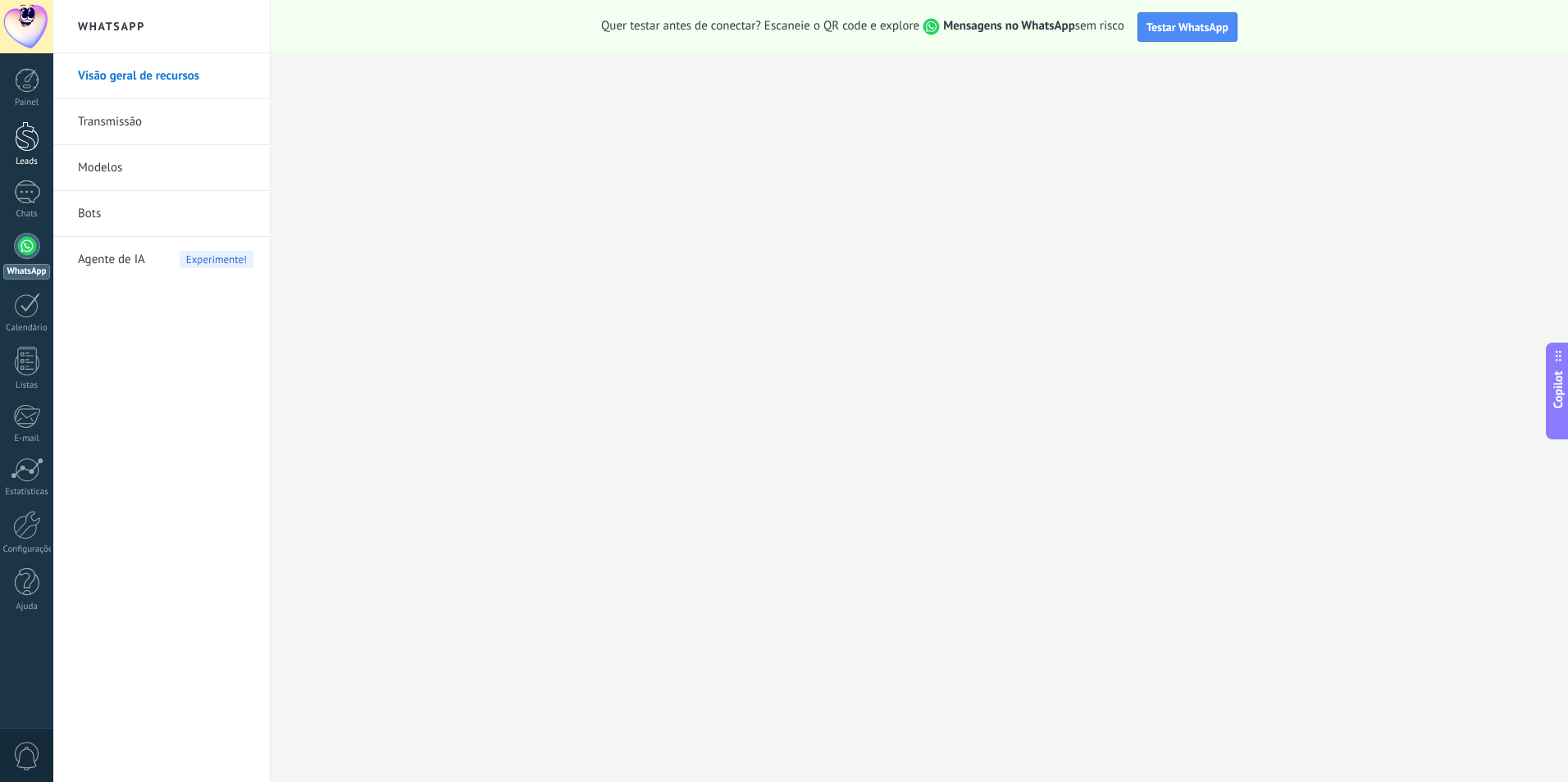
click at [33, 143] on div at bounding box center [27, 136] width 25 height 30
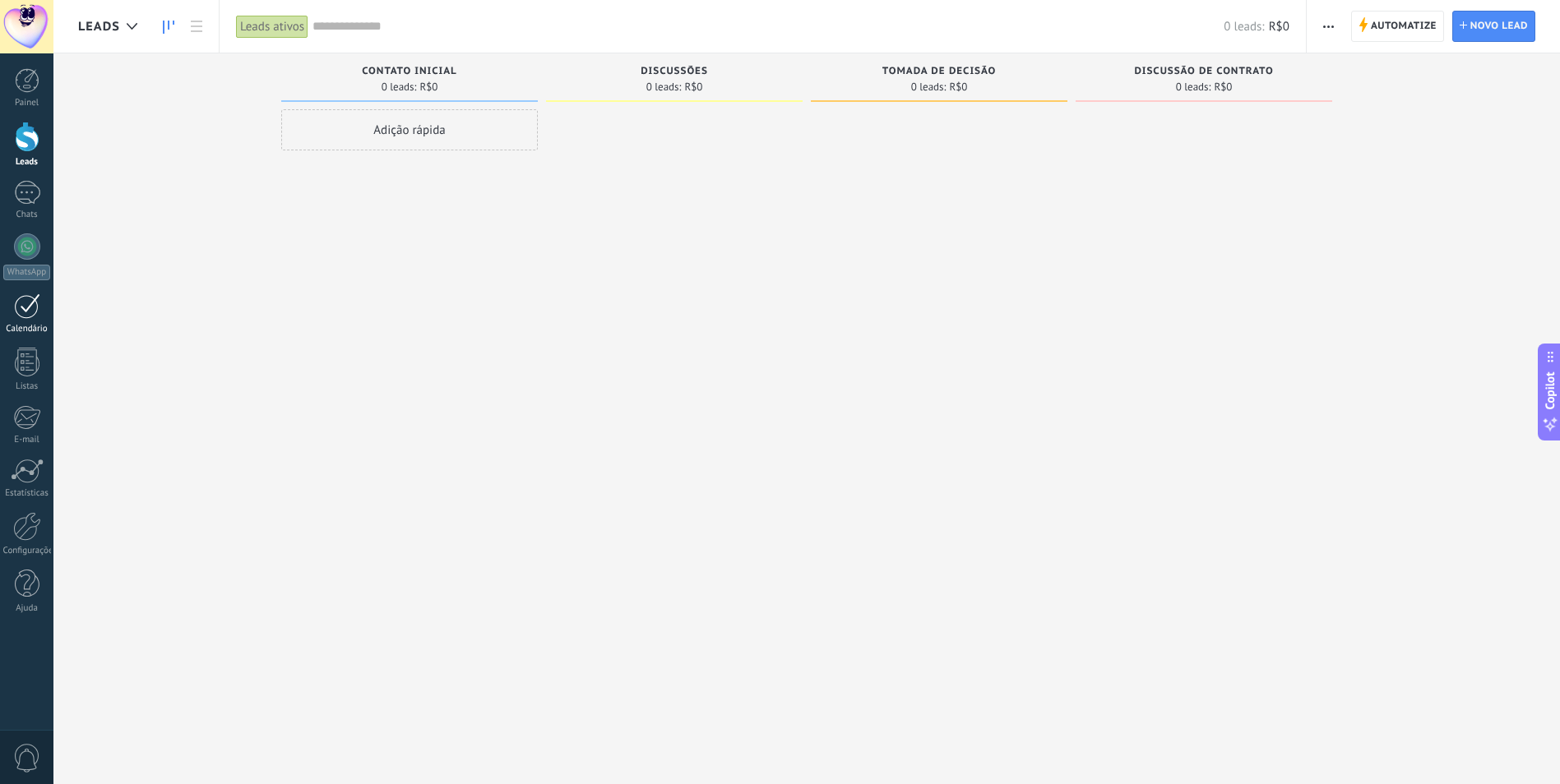
click at [38, 325] on div "Calendário" at bounding box center [27, 329] width 47 height 10
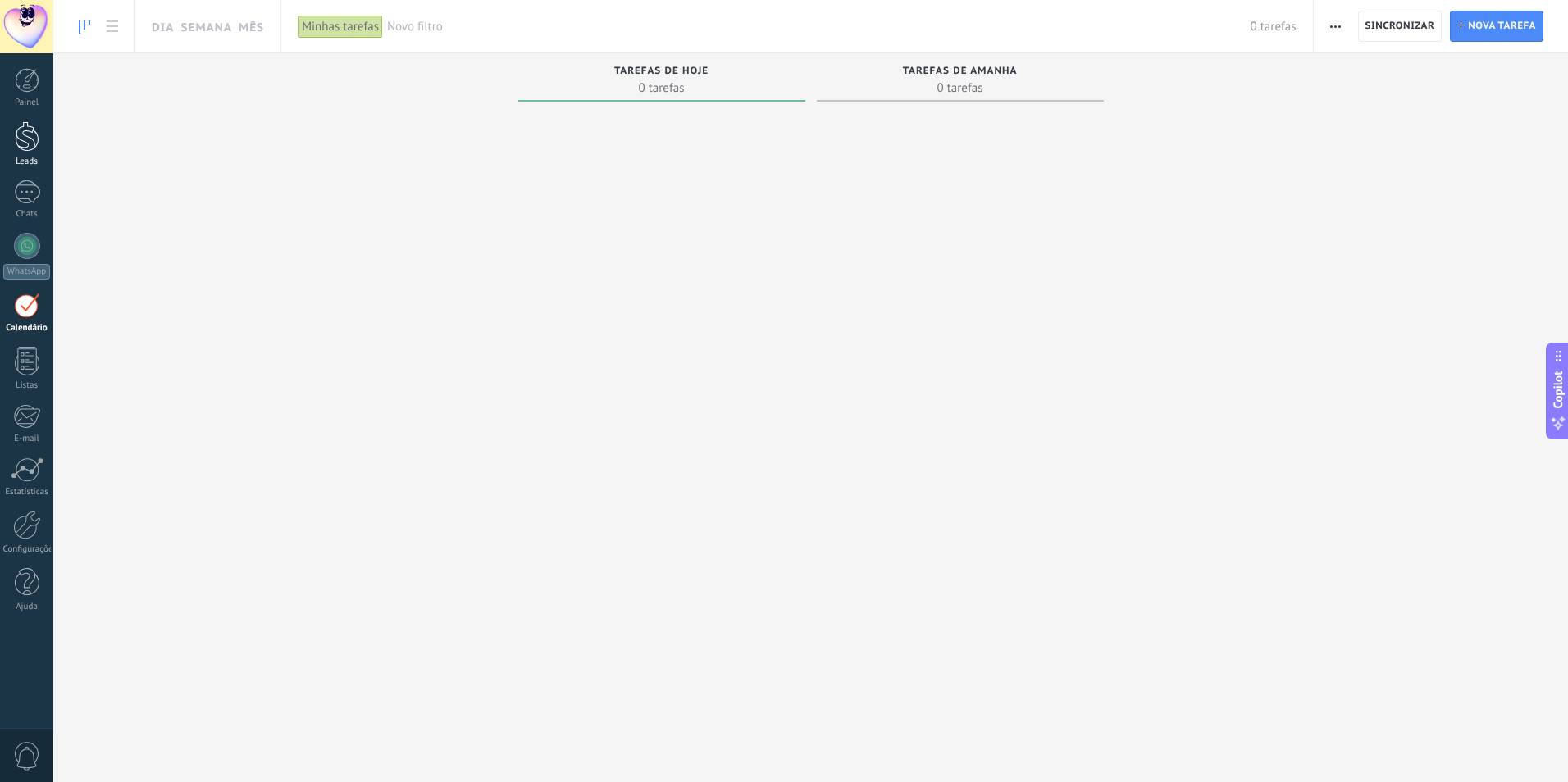
click at [33, 142] on div at bounding box center [27, 136] width 25 height 30
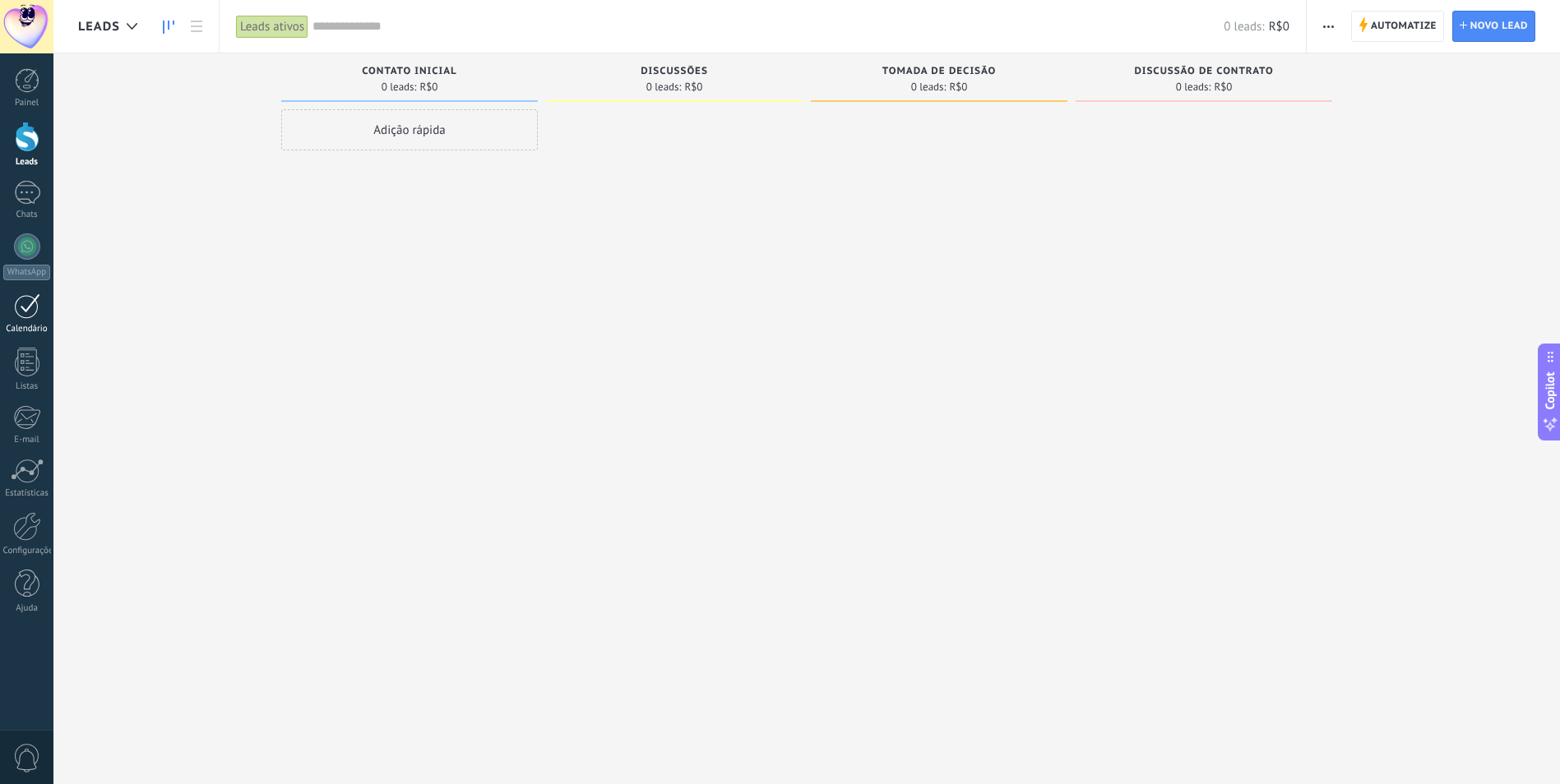
click at [33, 309] on div at bounding box center [27, 306] width 27 height 26
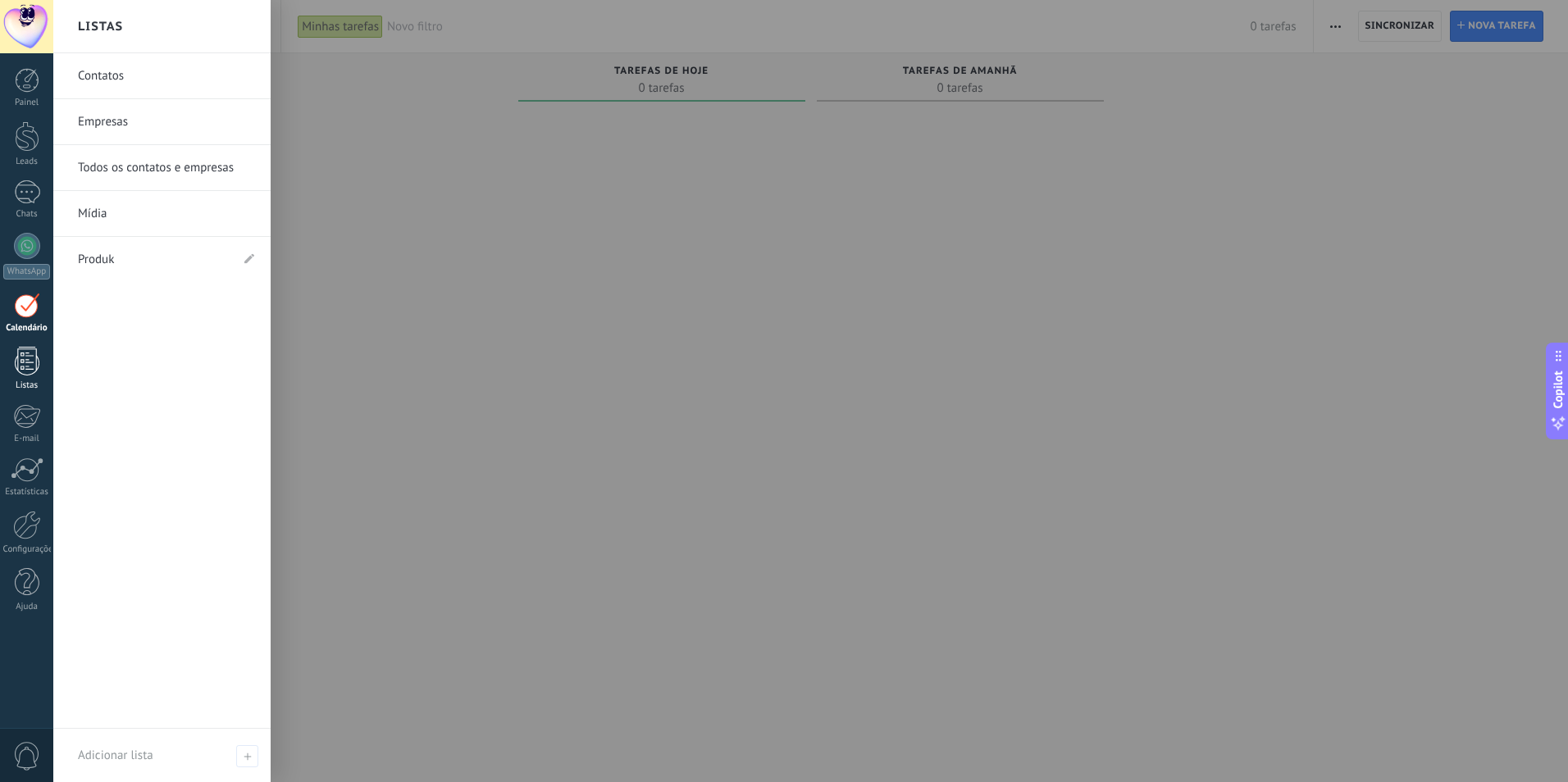
click at [20, 363] on div at bounding box center [27, 361] width 25 height 28
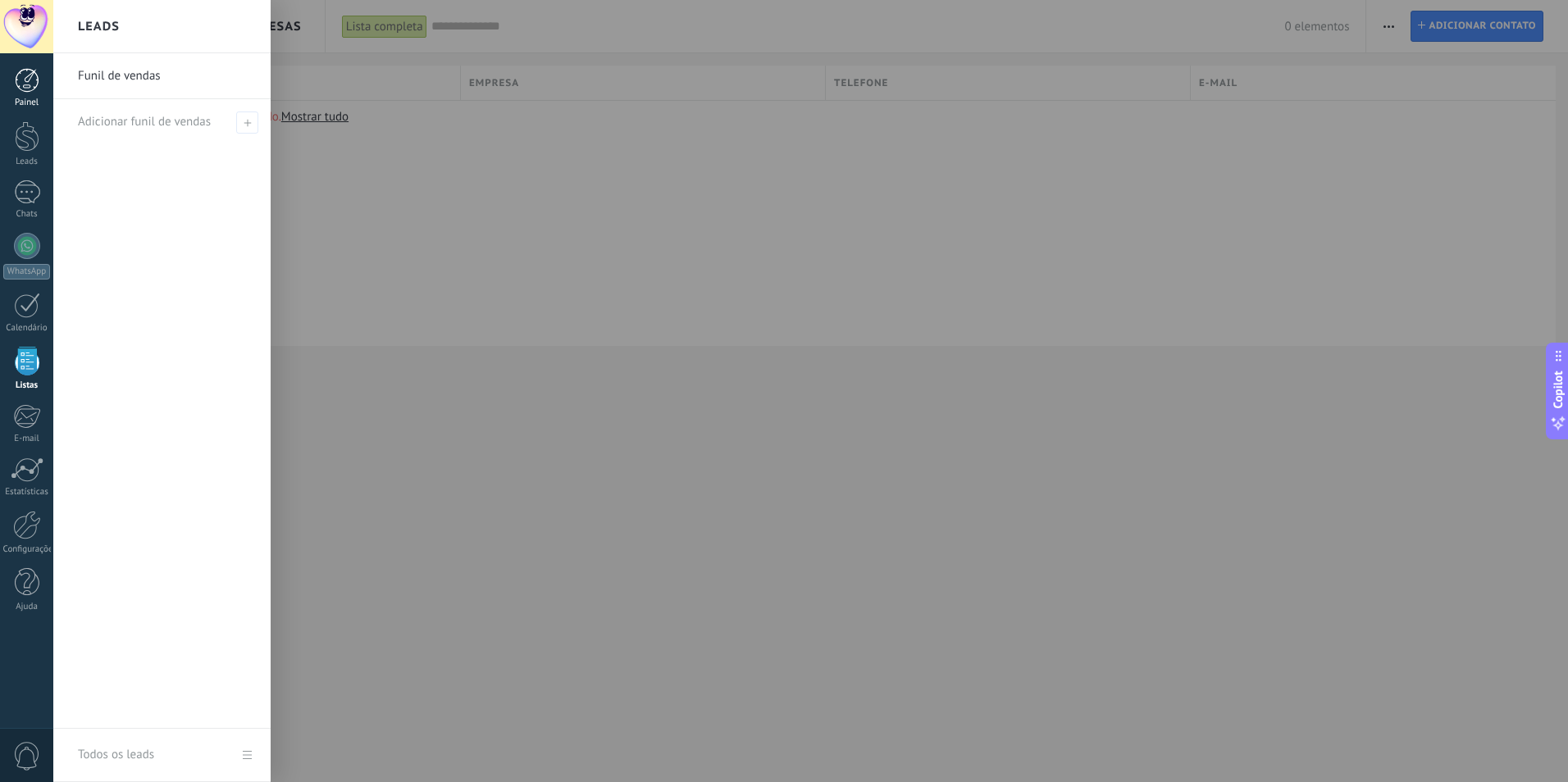
click at [33, 82] on div at bounding box center [27, 80] width 25 height 25
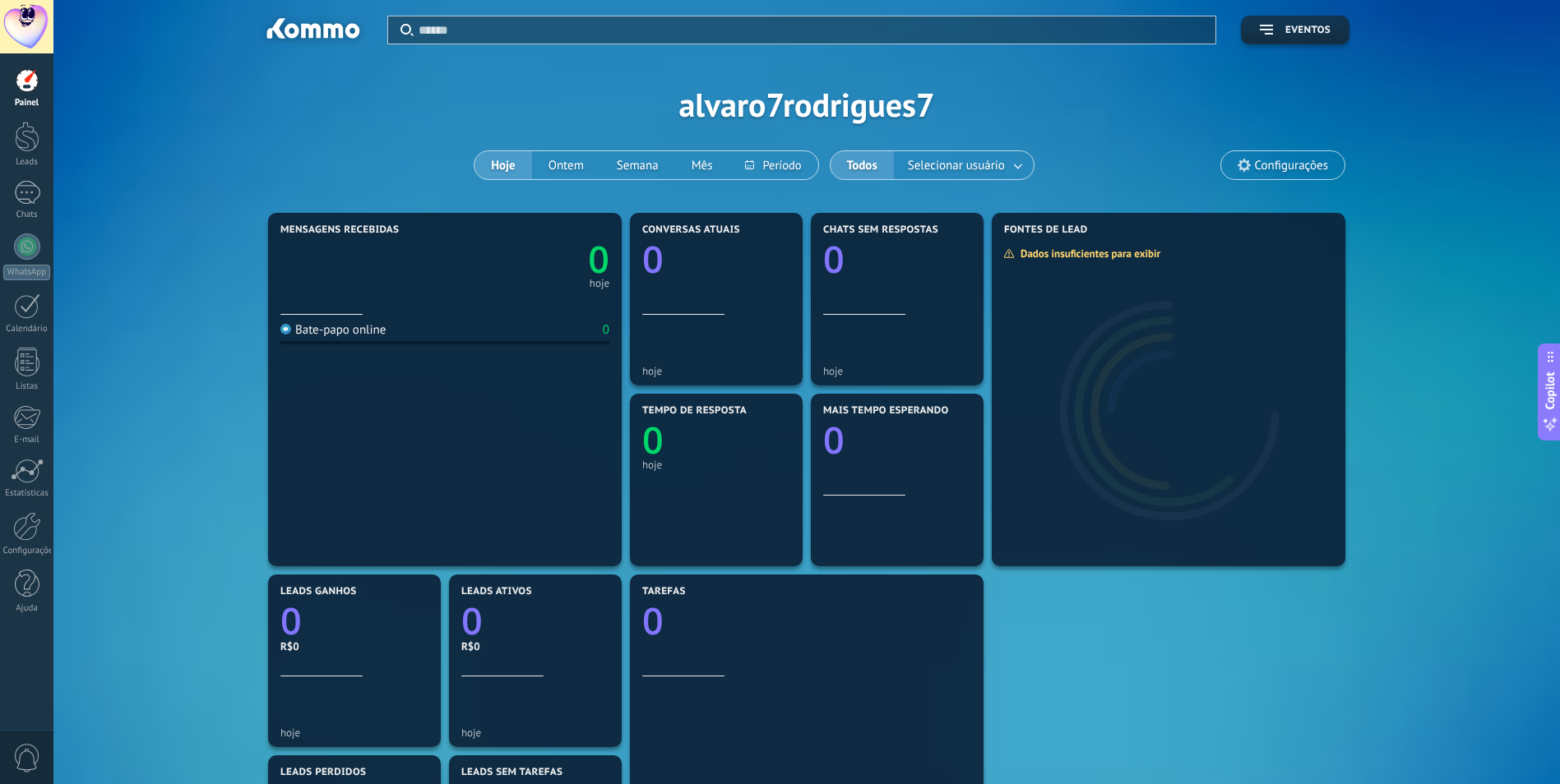
click at [34, 84] on div at bounding box center [27, 80] width 25 height 25
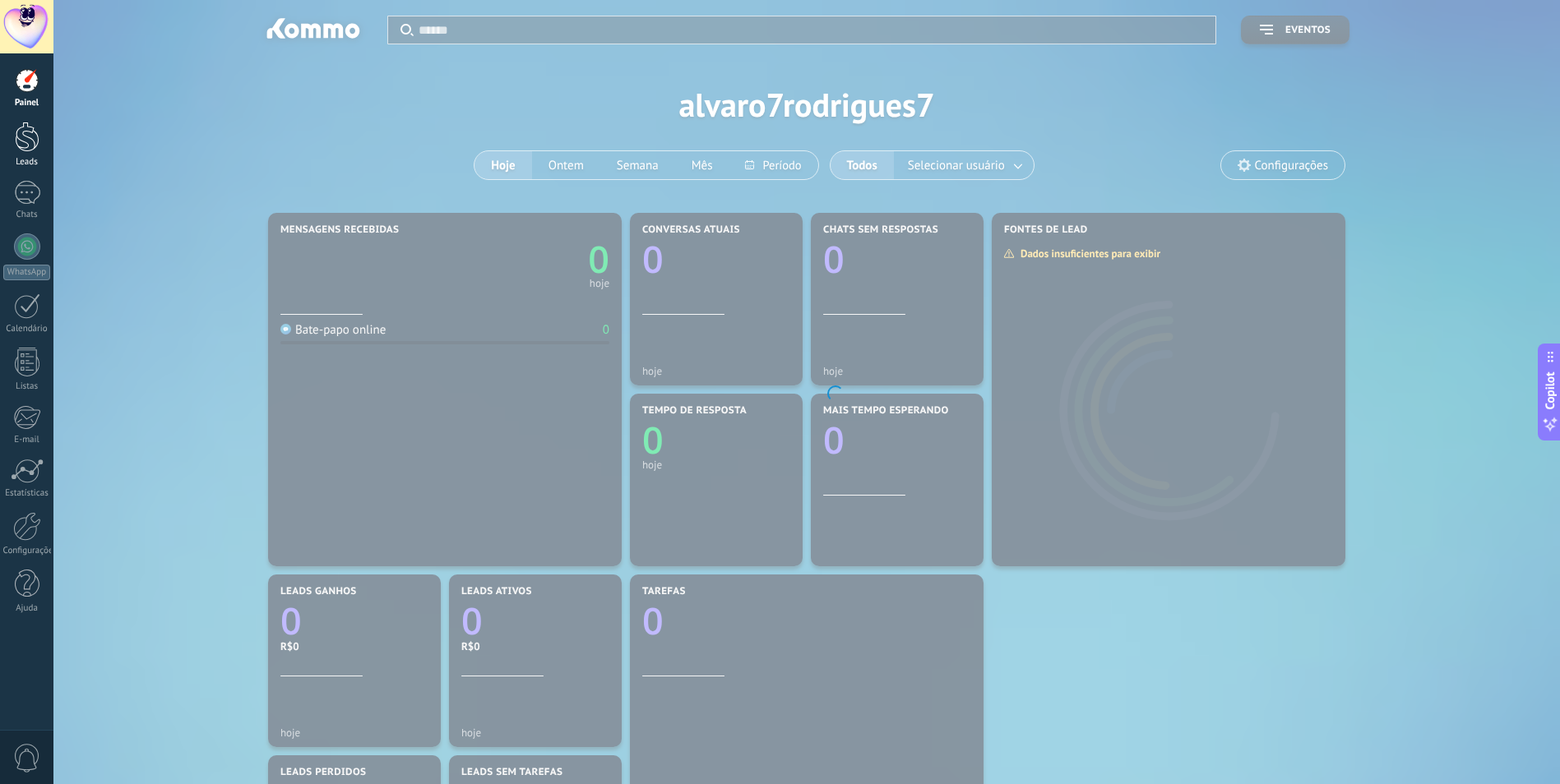
click at [32, 131] on div at bounding box center [27, 136] width 25 height 30
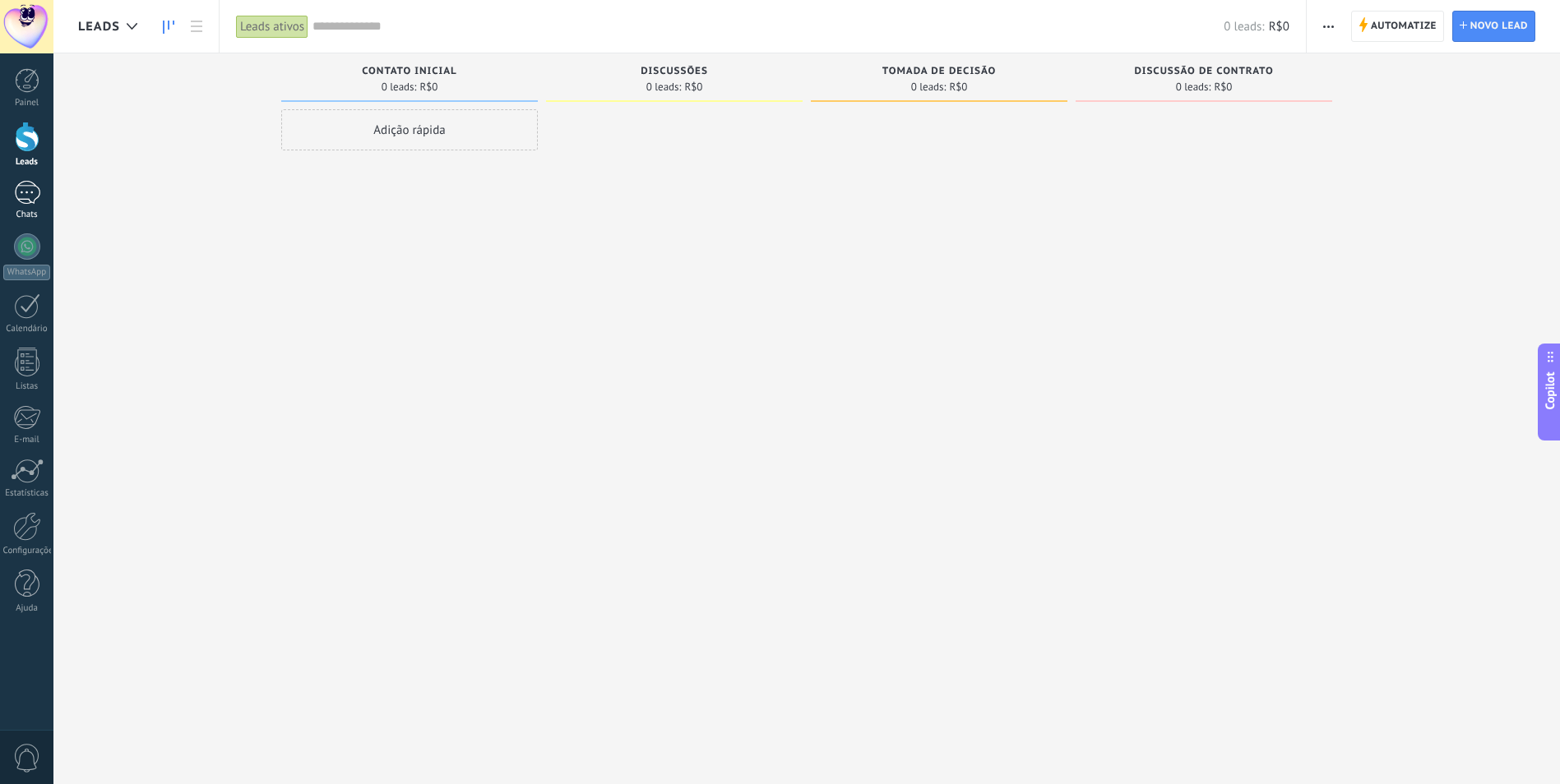
click at [26, 192] on div at bounding box center [27, 193] width 27 height 24
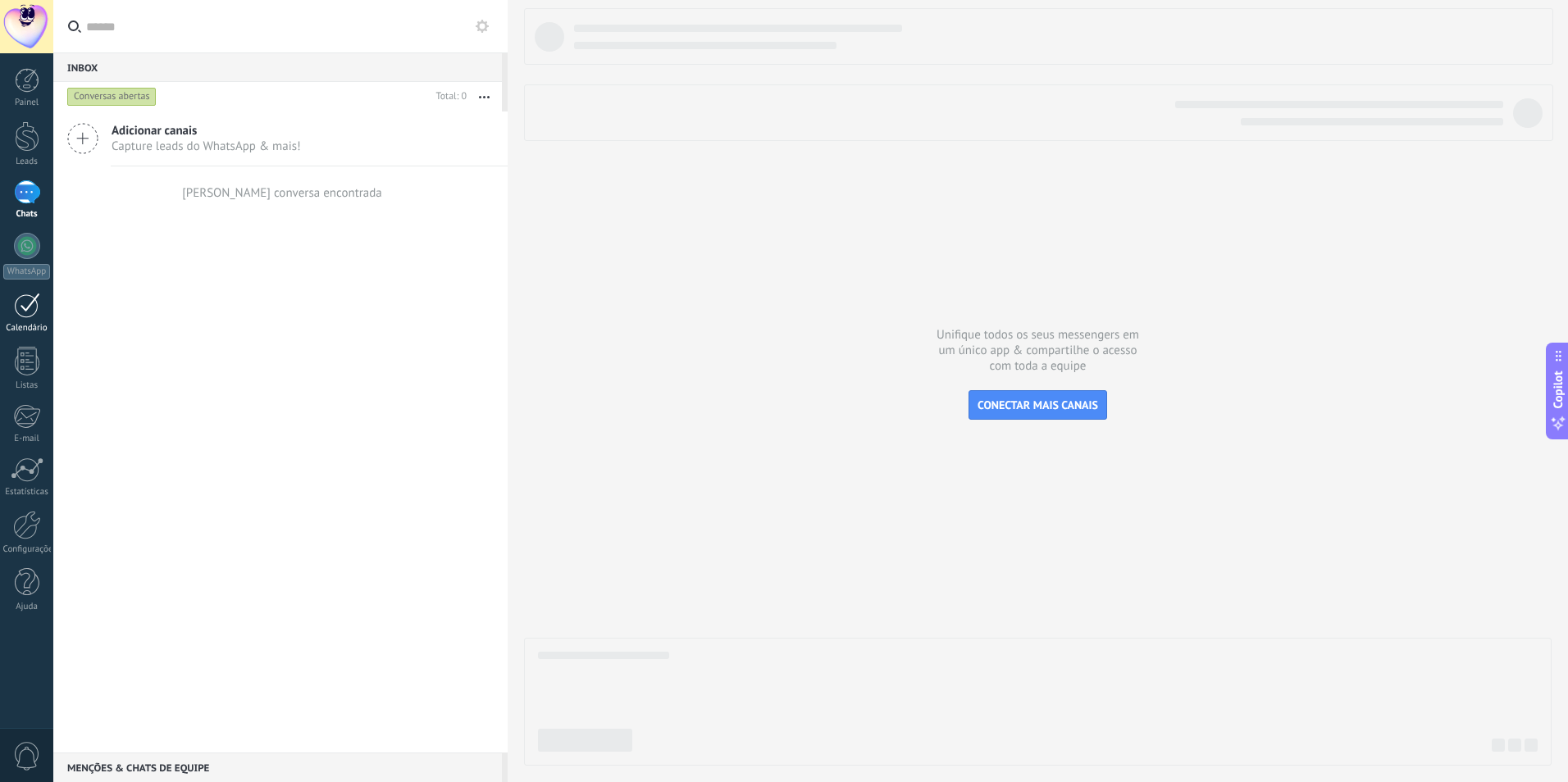
click at [28, 311] on div at bounding box center [27, 306] width 27 height 26
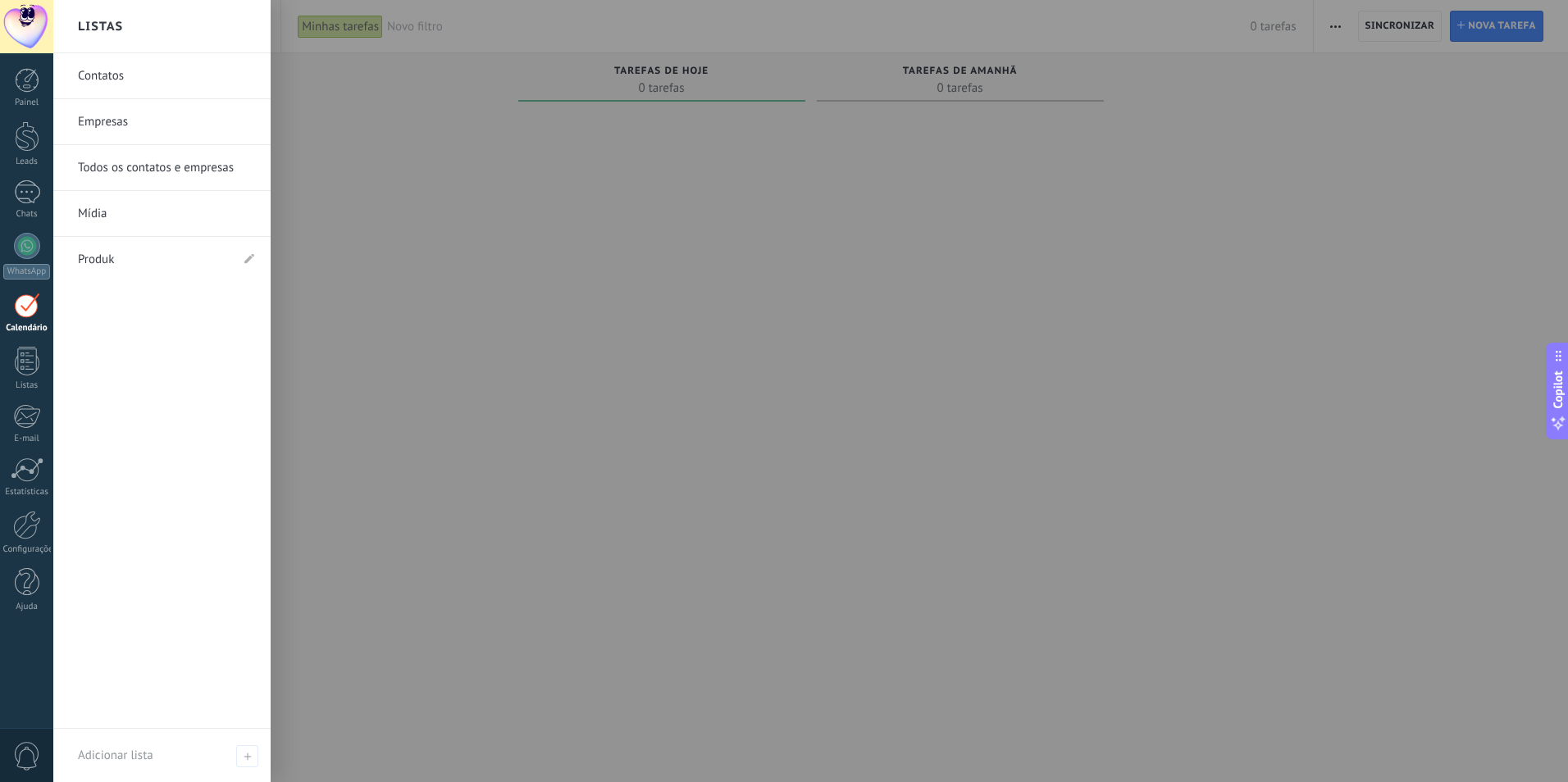
click at [174, 76] on link "Contatos" at bounding box center [166, 76] width 176 height 46
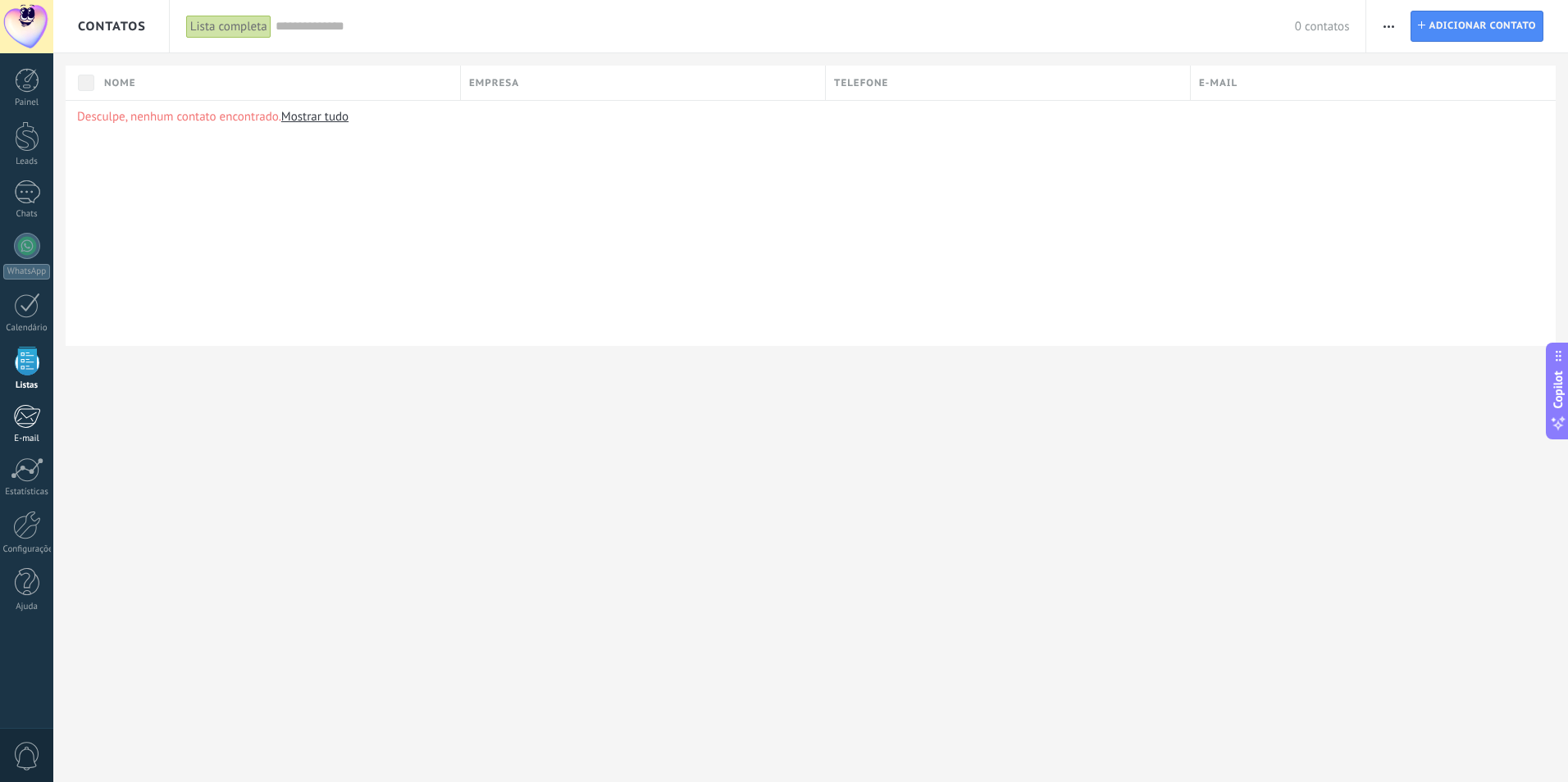
click at [25, 438] on div "E-mail" at bounding box center [27, 439] width 47 height 10
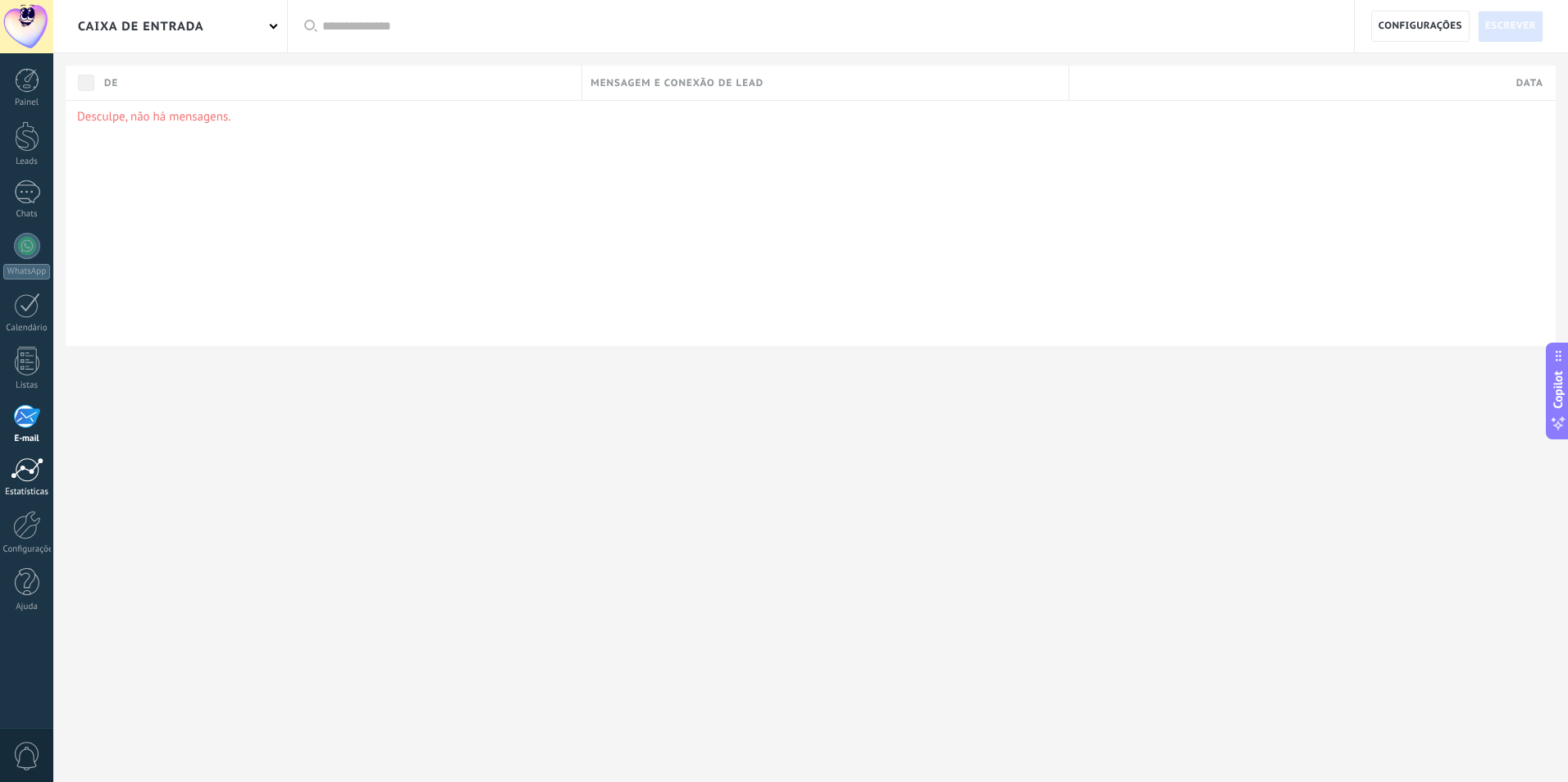
click at [37, 471] on div at bounding box center [27, 470] width 33 height 25
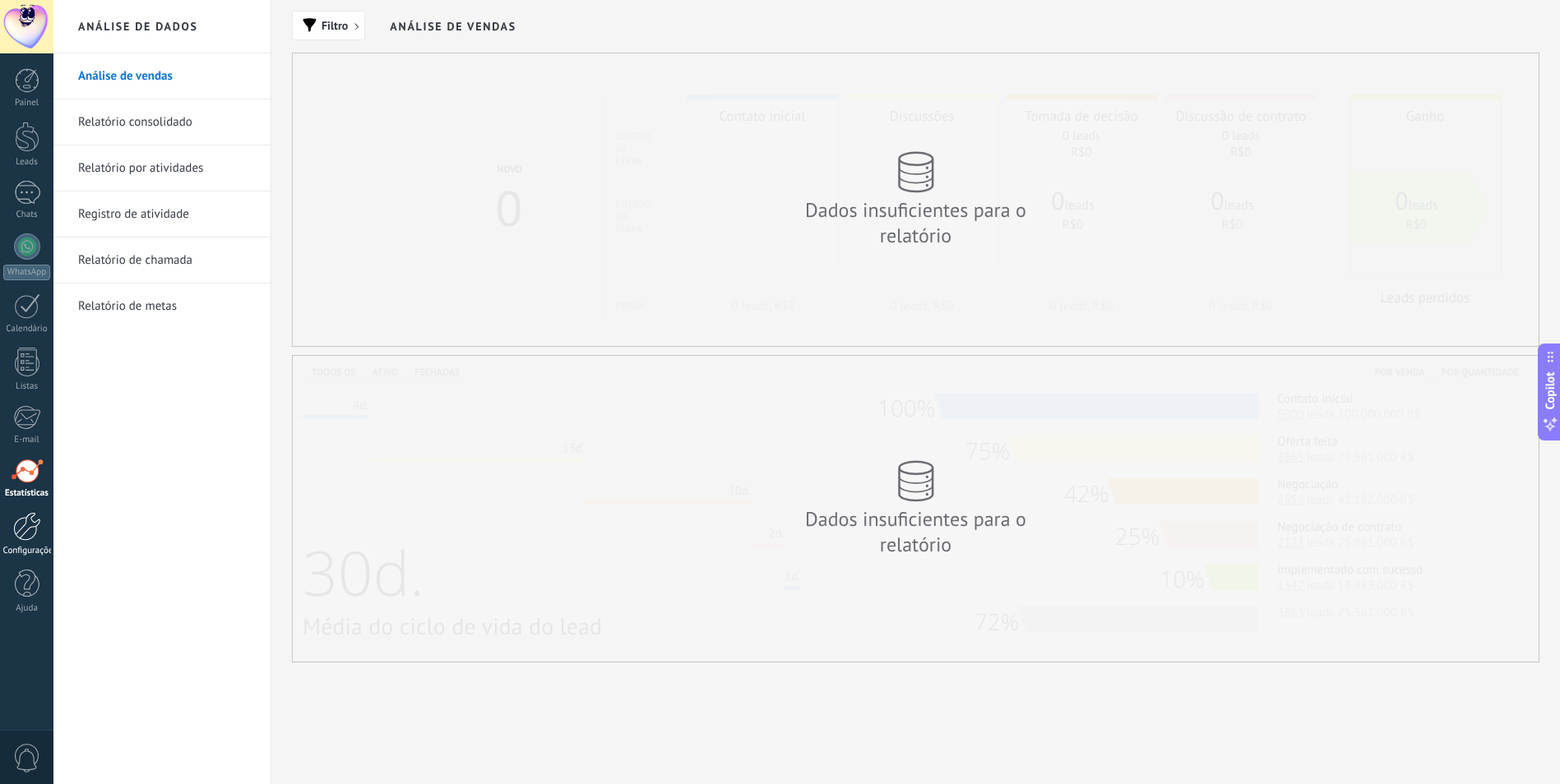
click at [19, 537] on div at bounding box center [27, 526] width 28 height 28
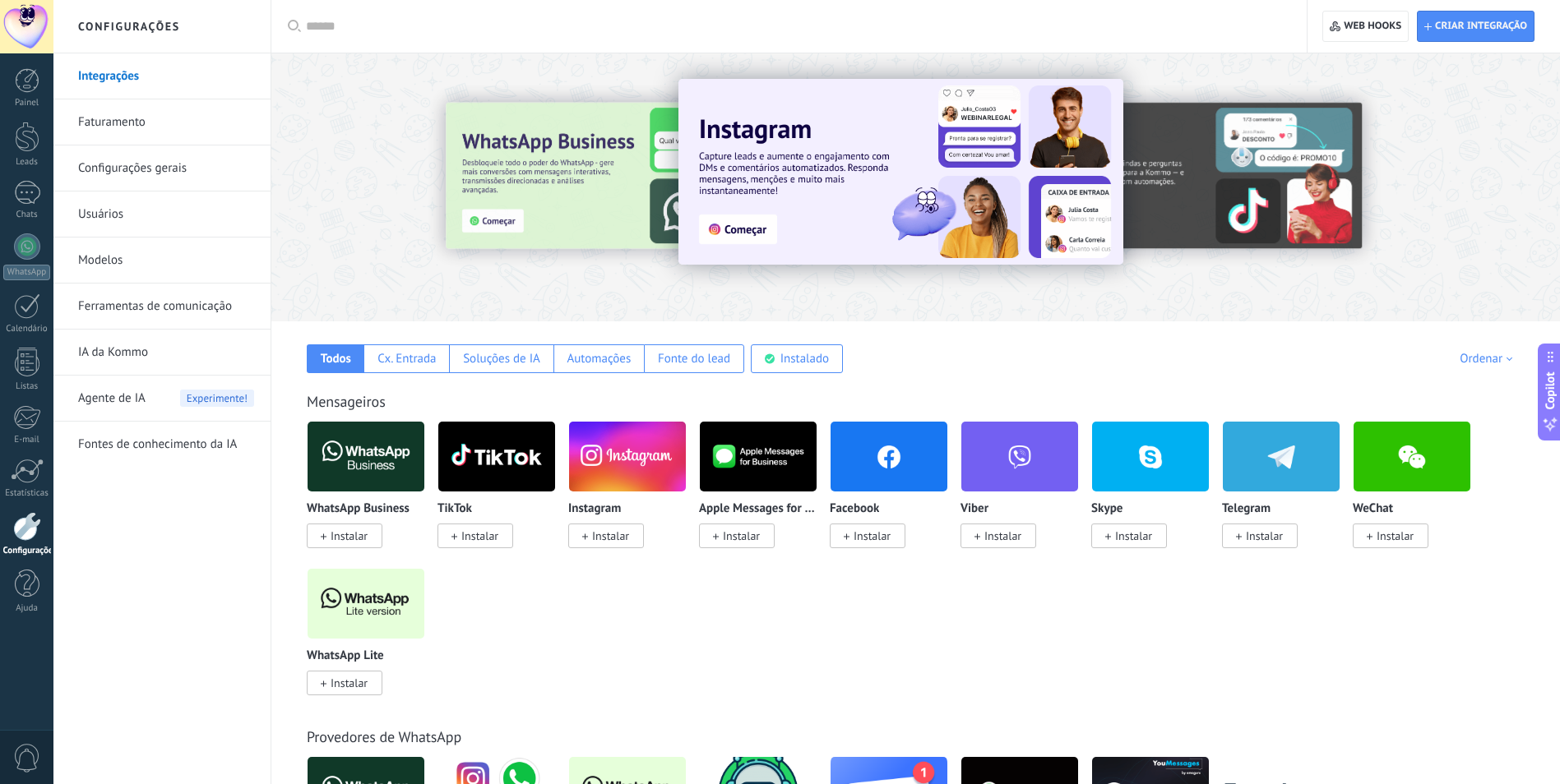
click at [205, 535] on div "Integrações Faturamento Configurações gerais Usuários Modelos Ferramentas de co…" at bounding box center [162, 418] width 217 height 731
click at [143, 398] on span "Agente de IA" at bounding box center [112, 399] width 67 height 46
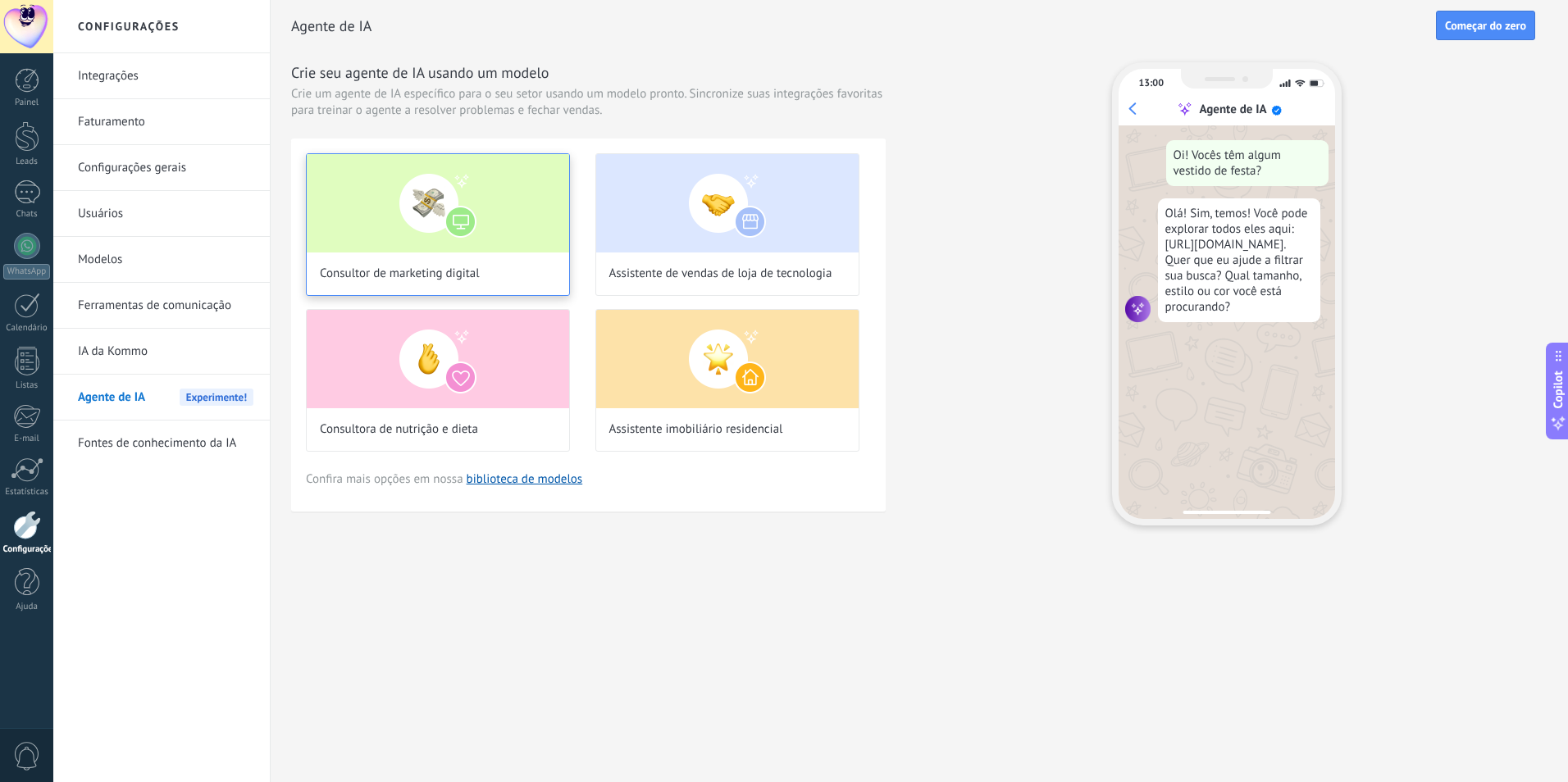
click at [395, 246] on img at bounding box center [438, 203] width 263 height 99
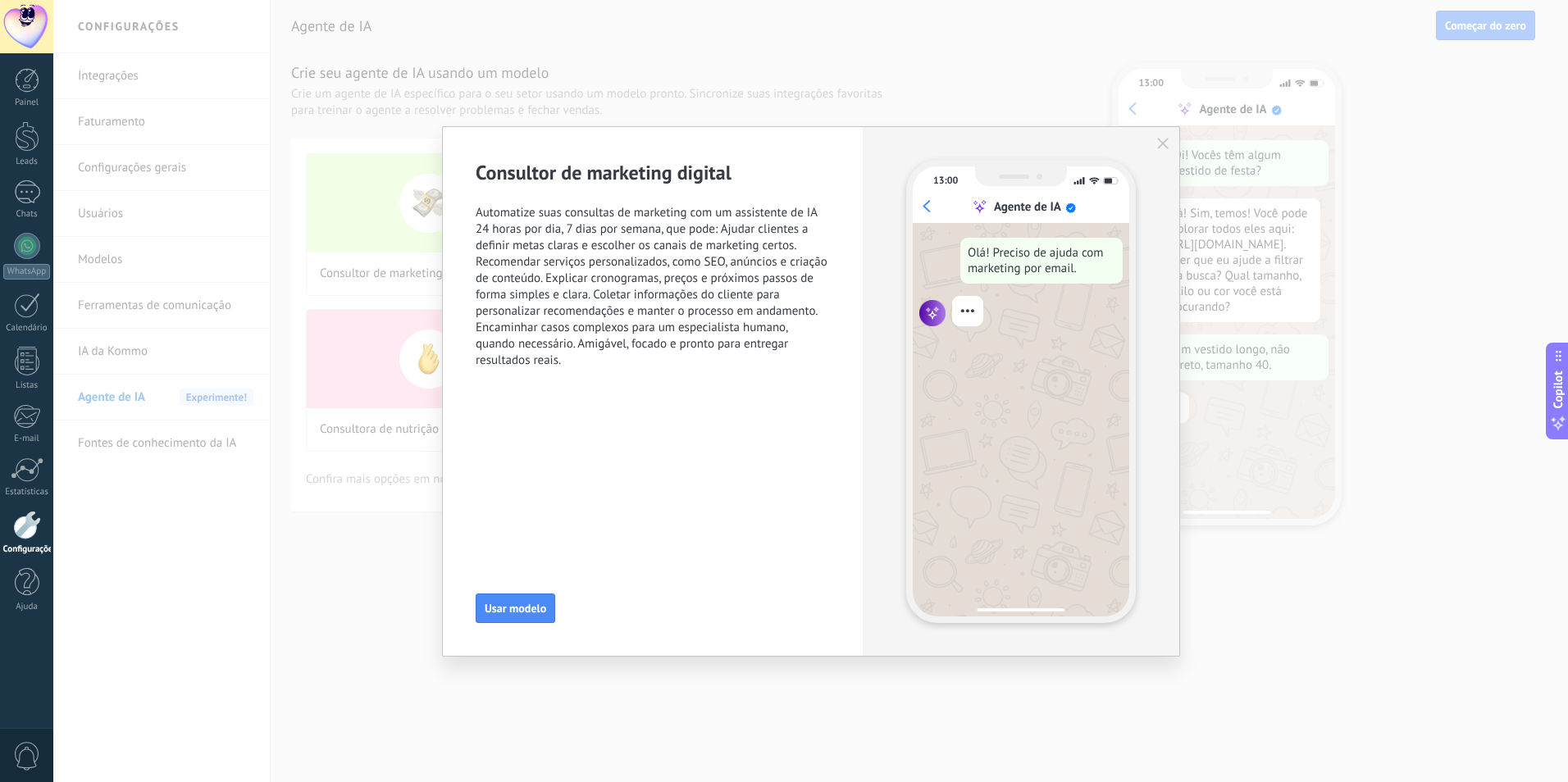
click at [1161, 142] on use "button" at bounding box center [1162, 143] width 11 height 11
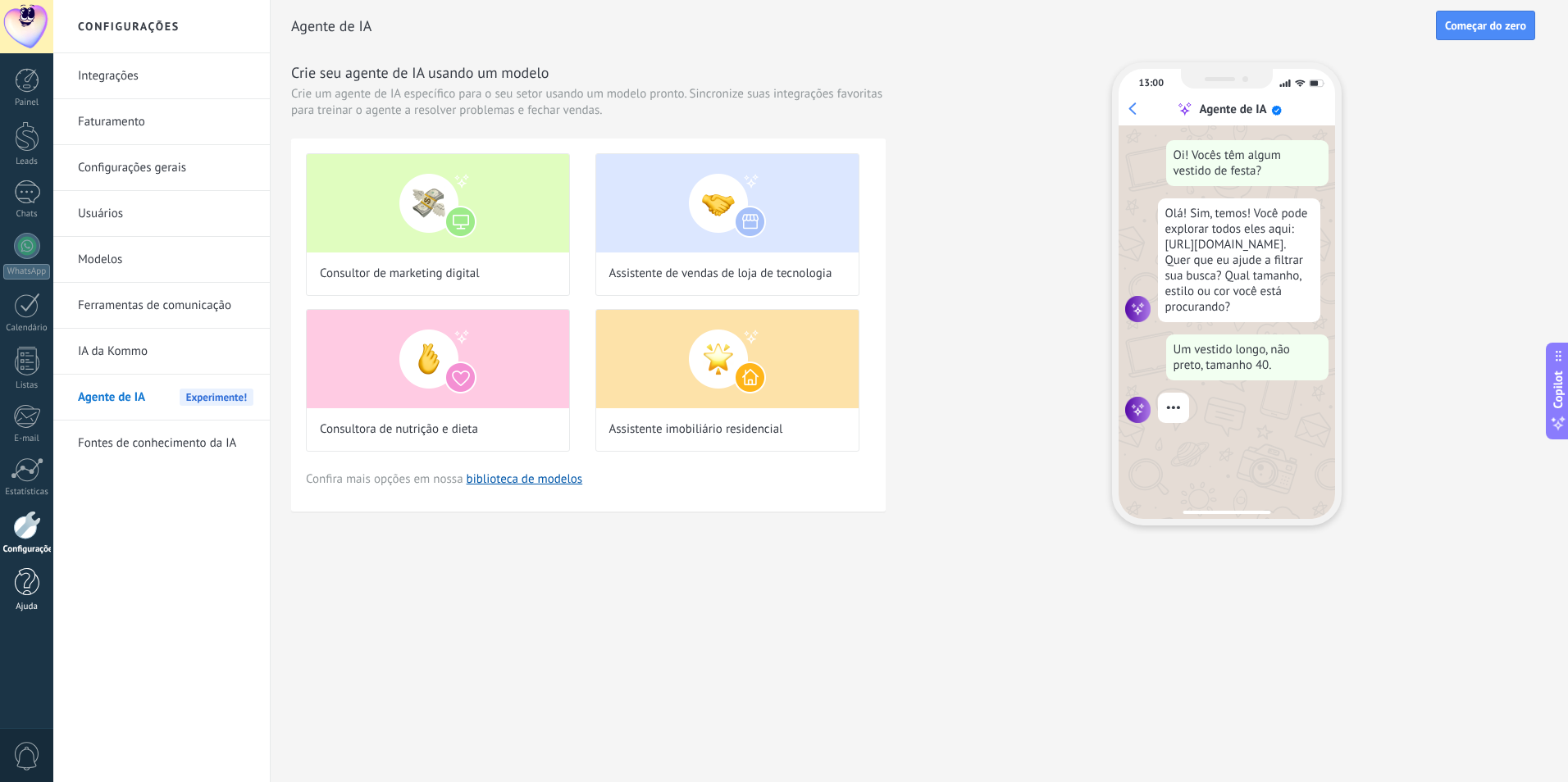
click at [25, 598] on link "Ajuda" at bounding box center [27, 591] width 53 height 45
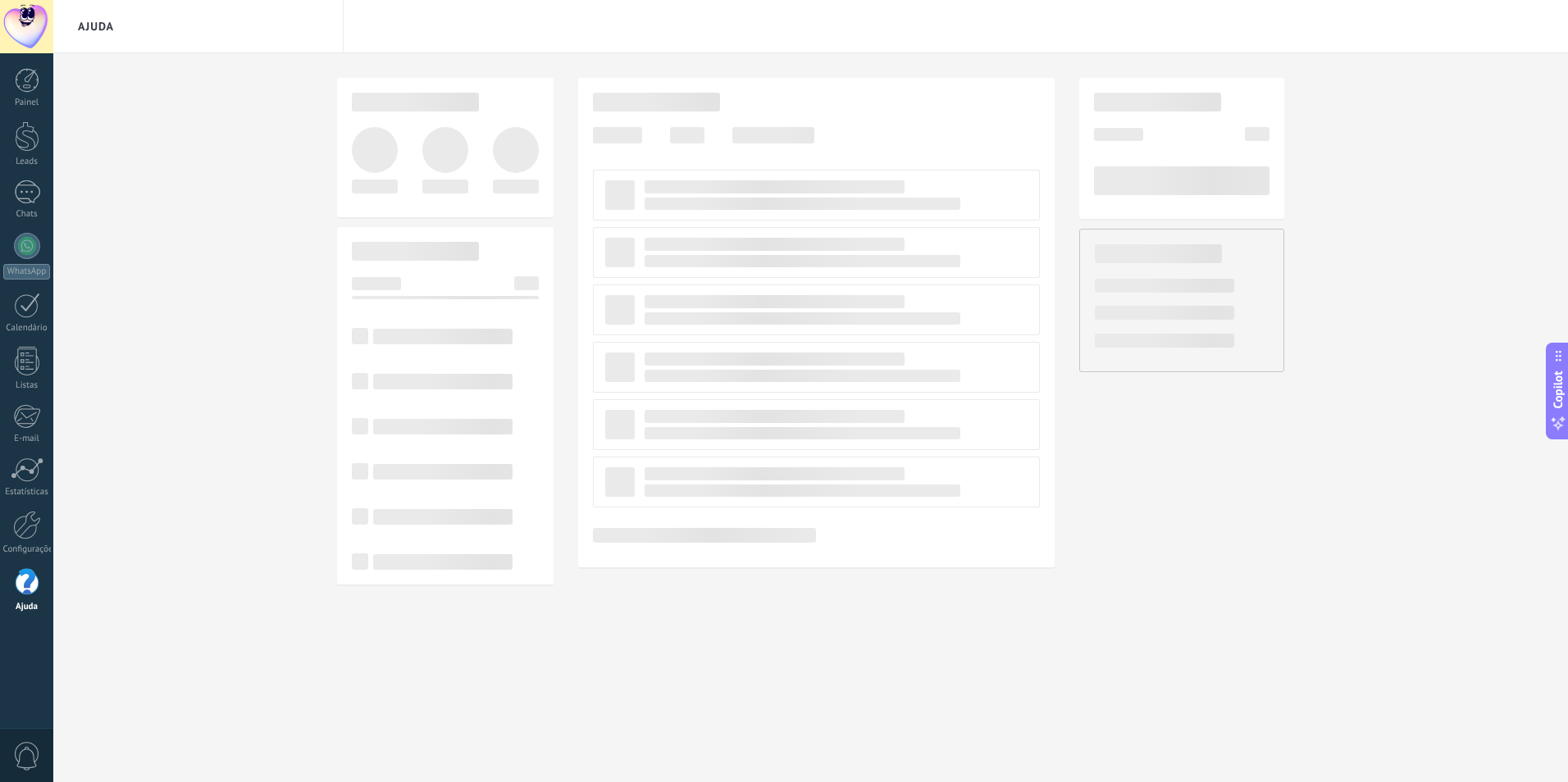
click at [27, 762] on span "0" at bounding box center [27, 756] width 27 height 28
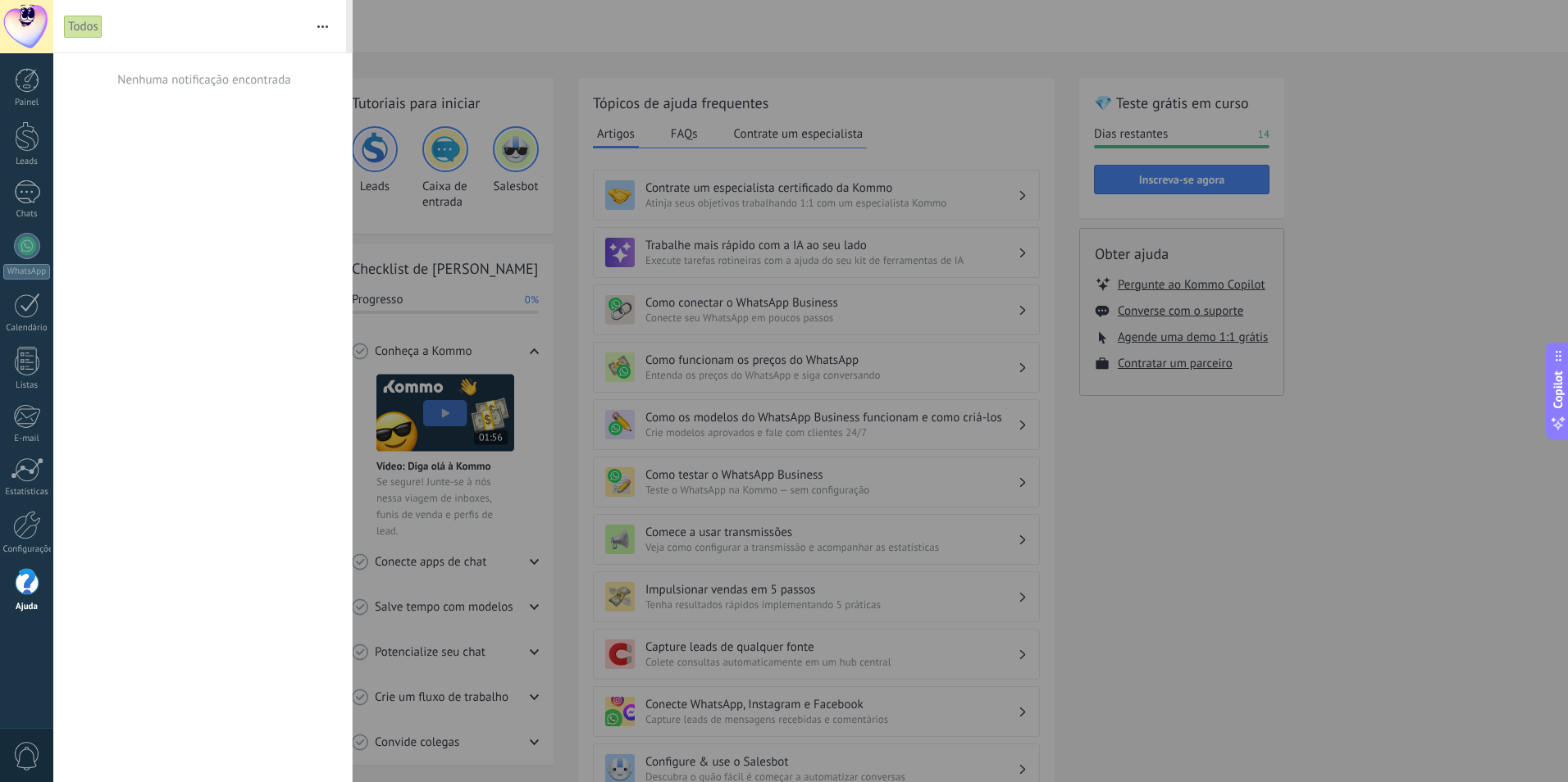
click at [403, 18] on div at bounding box center [784, 391] width 1568 height 782
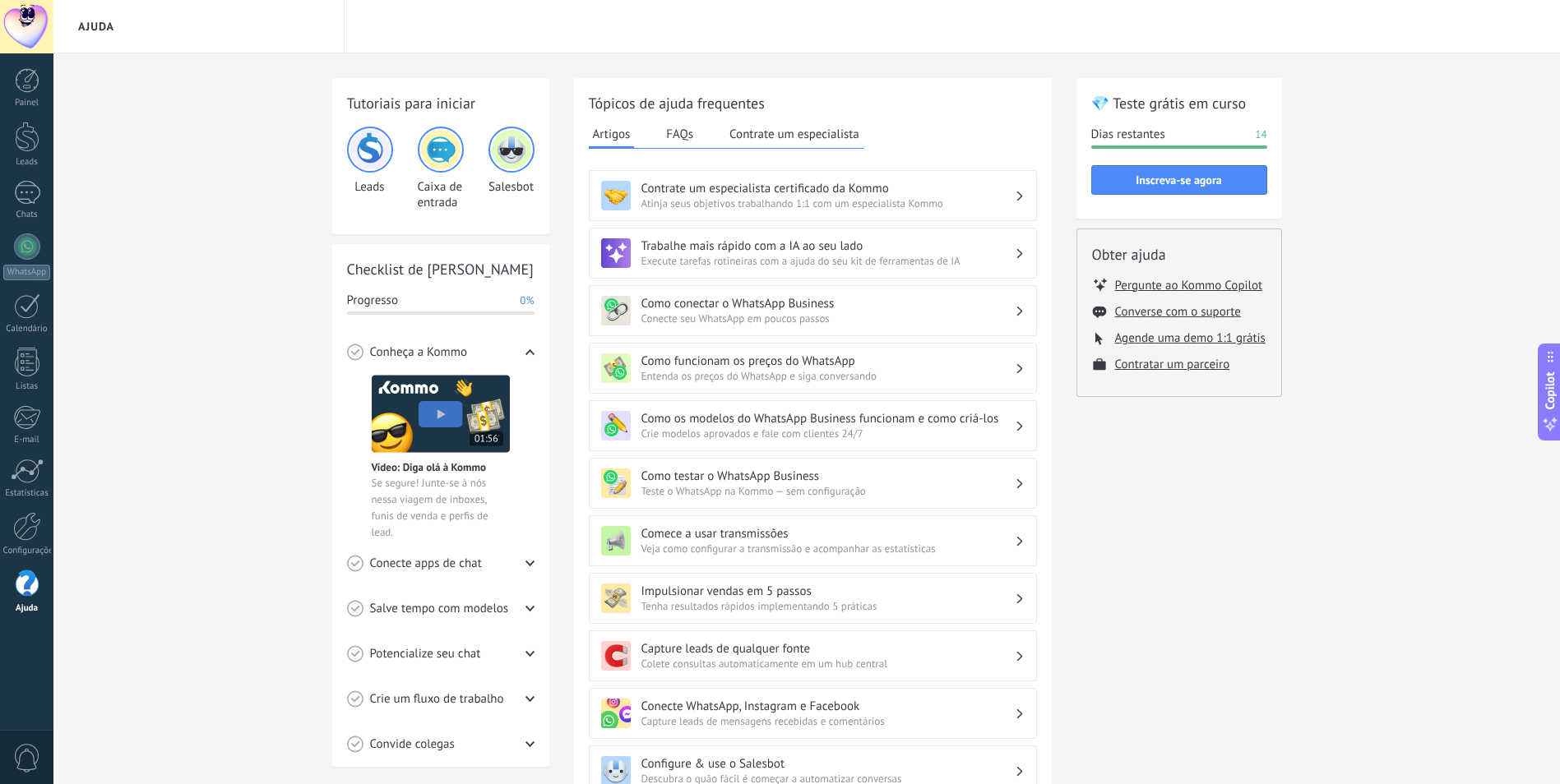
click at [853, 374] on span "Entenda os preços do WhatsApp e siga conversando" at bounding box center [828, 376] width 374 height 14
click at [931, 377] on span "Entenda os preços do WhatsApp e siga conversando" at bounding box center [828, 376] width 374 height 14
click at [1264, 555] on div "💎 Teste grátis em curso Dias restantes 14 Inscreva-se agora Obter ajuda Pergunt…" at bounding box center [1179, 538] width 206 height 920
click at [805, 194] on h3 "Contrate um especialista certificado da Kommo" at bounding box center [828, 188] width 374 height 15
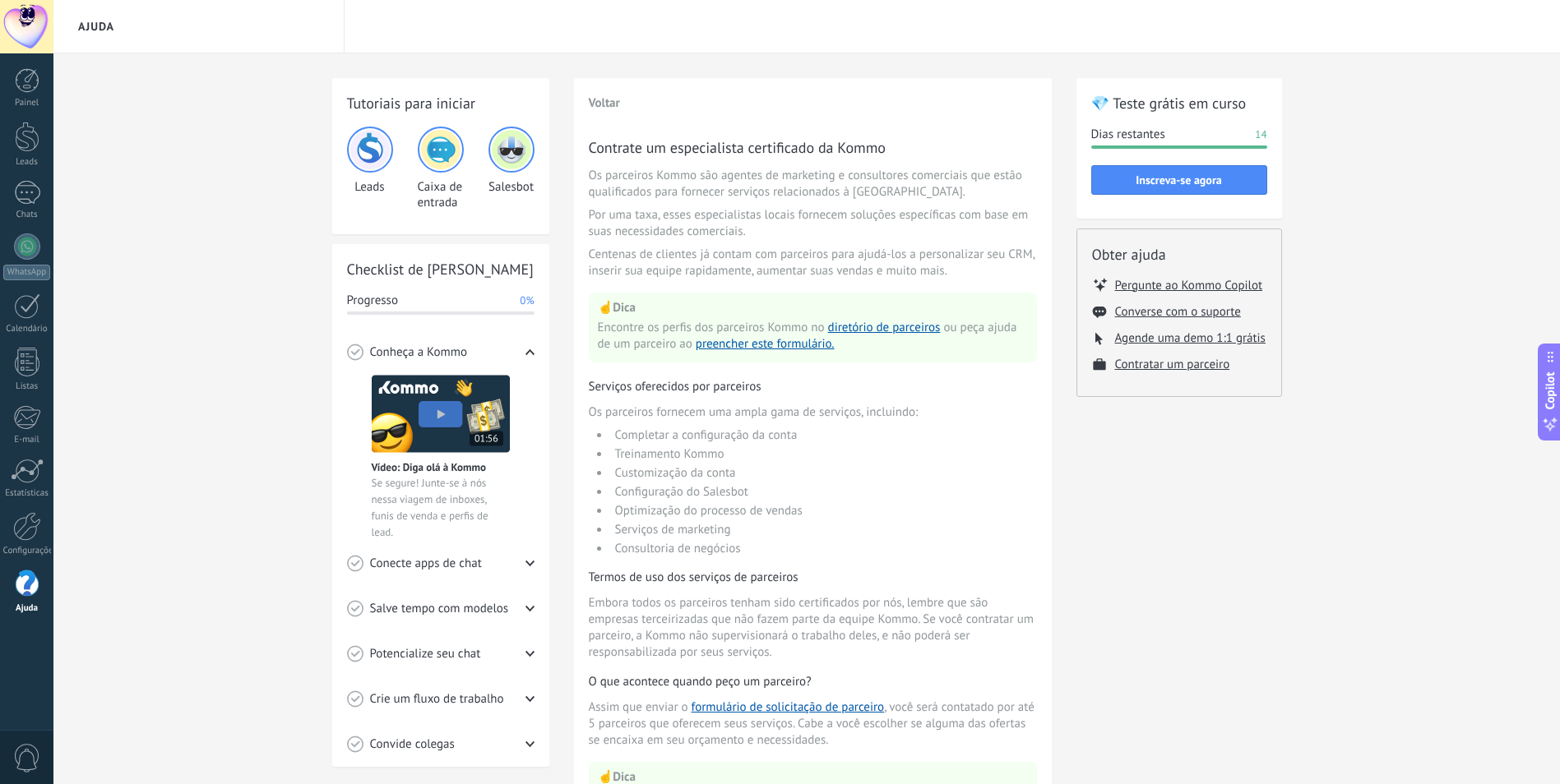
click at [806, 194] on span "Os parceiros Kommo são agentes de marketing e consultores comerciais que estão …" at bounding box center [813, 184] width 449 height 33
click at [26, 91] on div at bounding box center [27, 80] width 25 height 25
